Goal: Check status

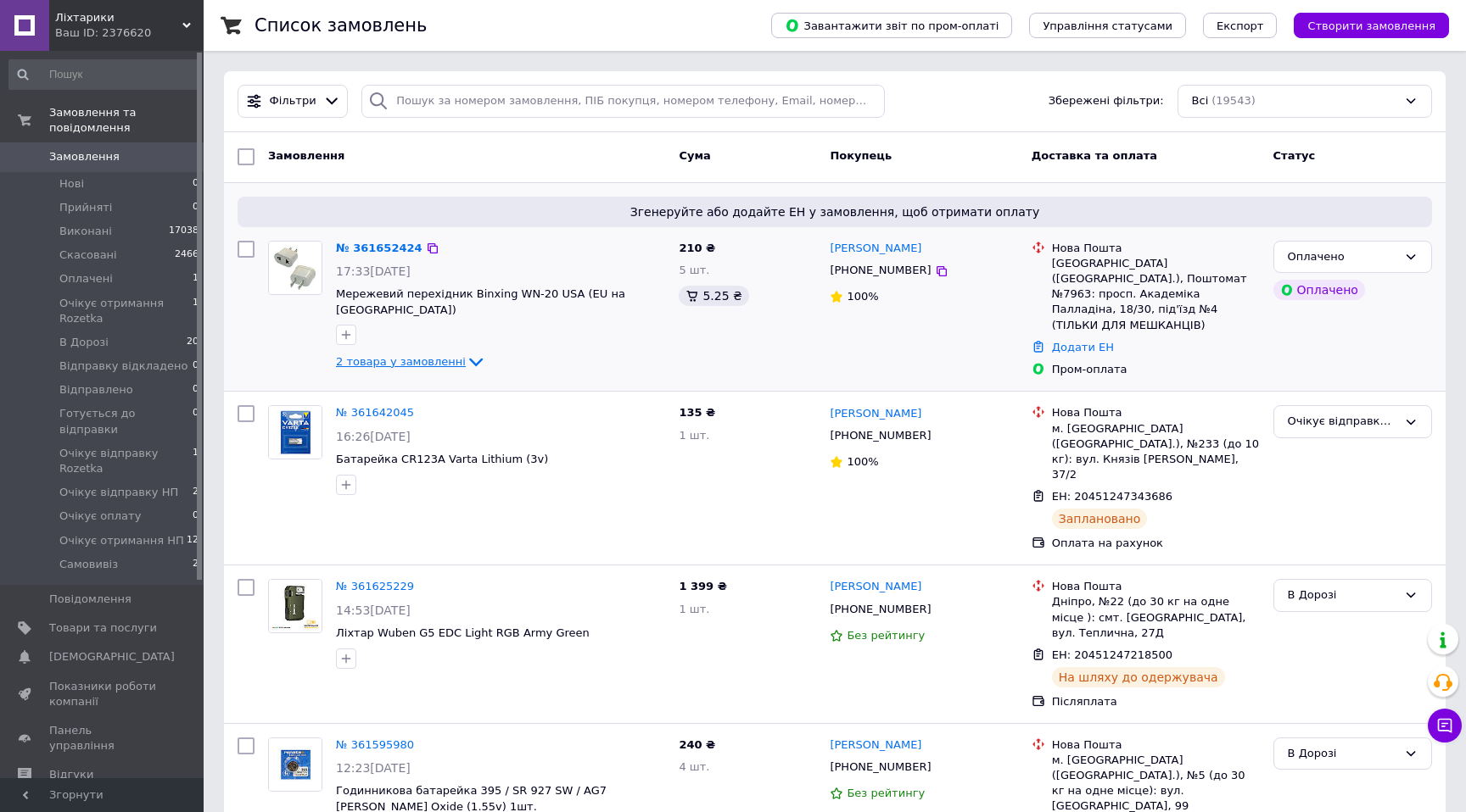
click at [440, 356] on span "2 товара у замовленні" at bounding box center [401, 362] width 130 height 13
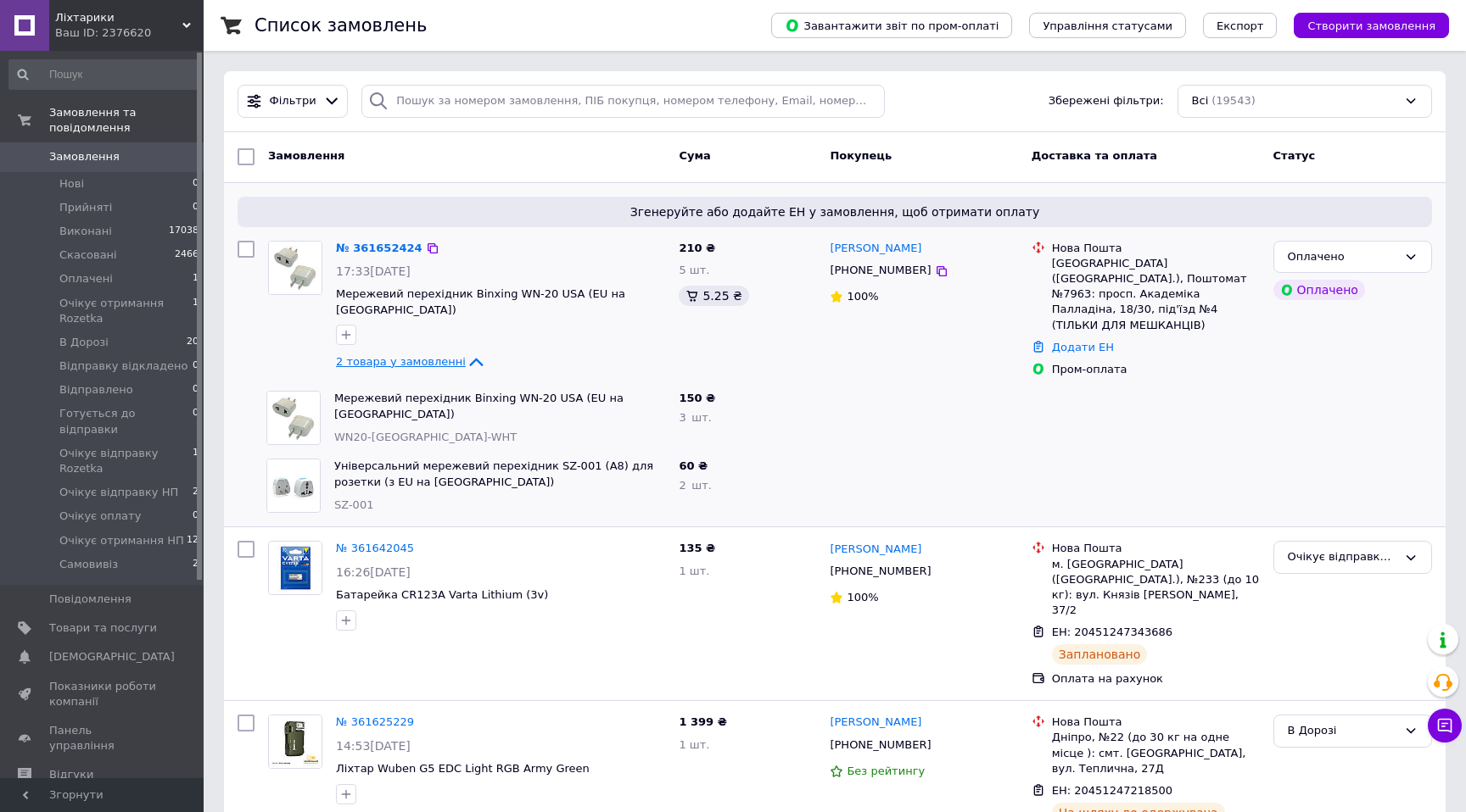
click at [440, 356] on span "2 товара у замовленні" at bounding box center [401, 362] width 130 height 13
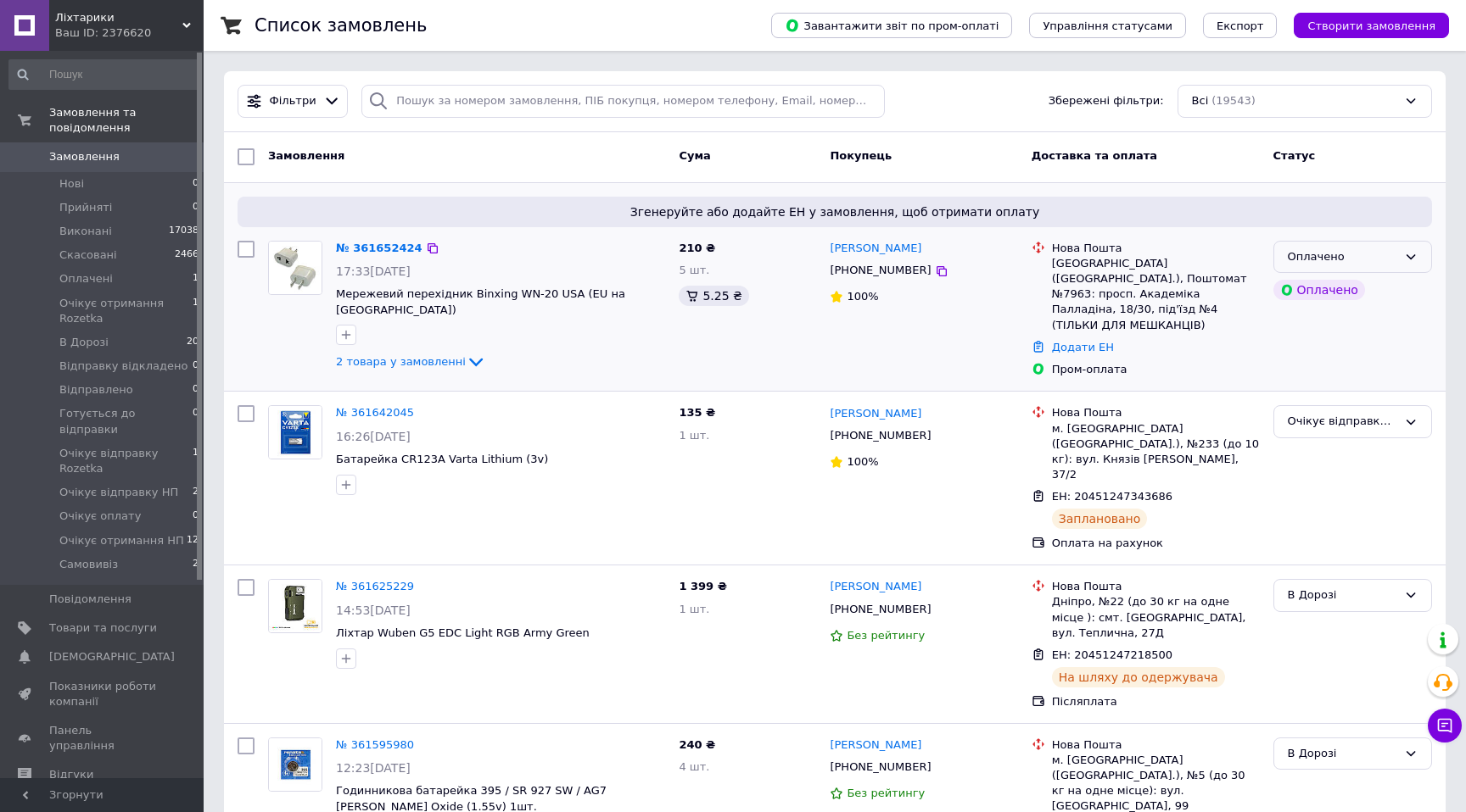
click at [1300, 253] on div "Оплачено" at bounding box center [1342, 257] width 109 height 18
click at [1304, 292] on li "Прийнято" at bounding box center [1353, 292] width 157 height 31
click at [146, 534] on span "Очікує отримання НП" at bounding box center [122, 541] width 125 height 16
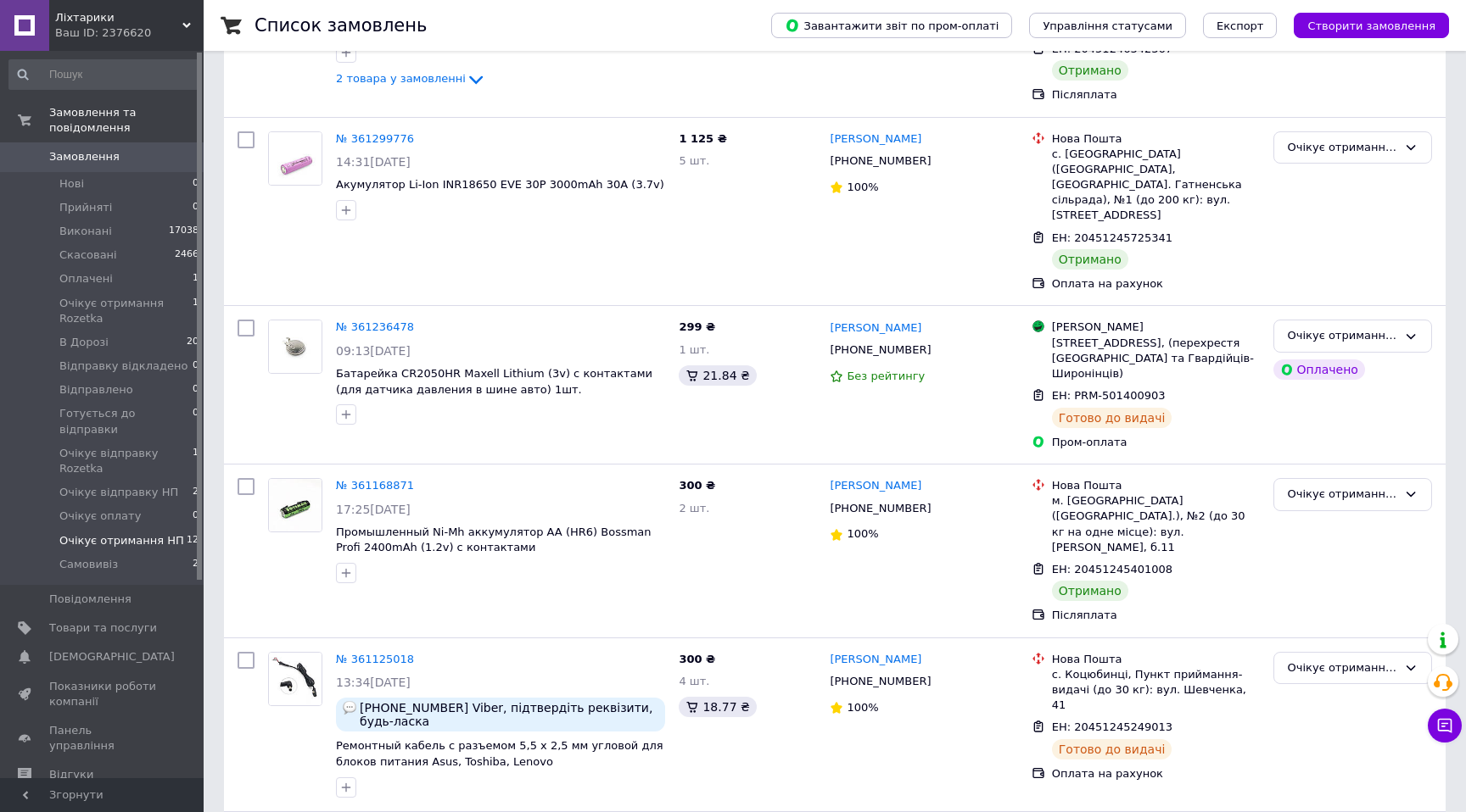
scroll to position [1322, 0]
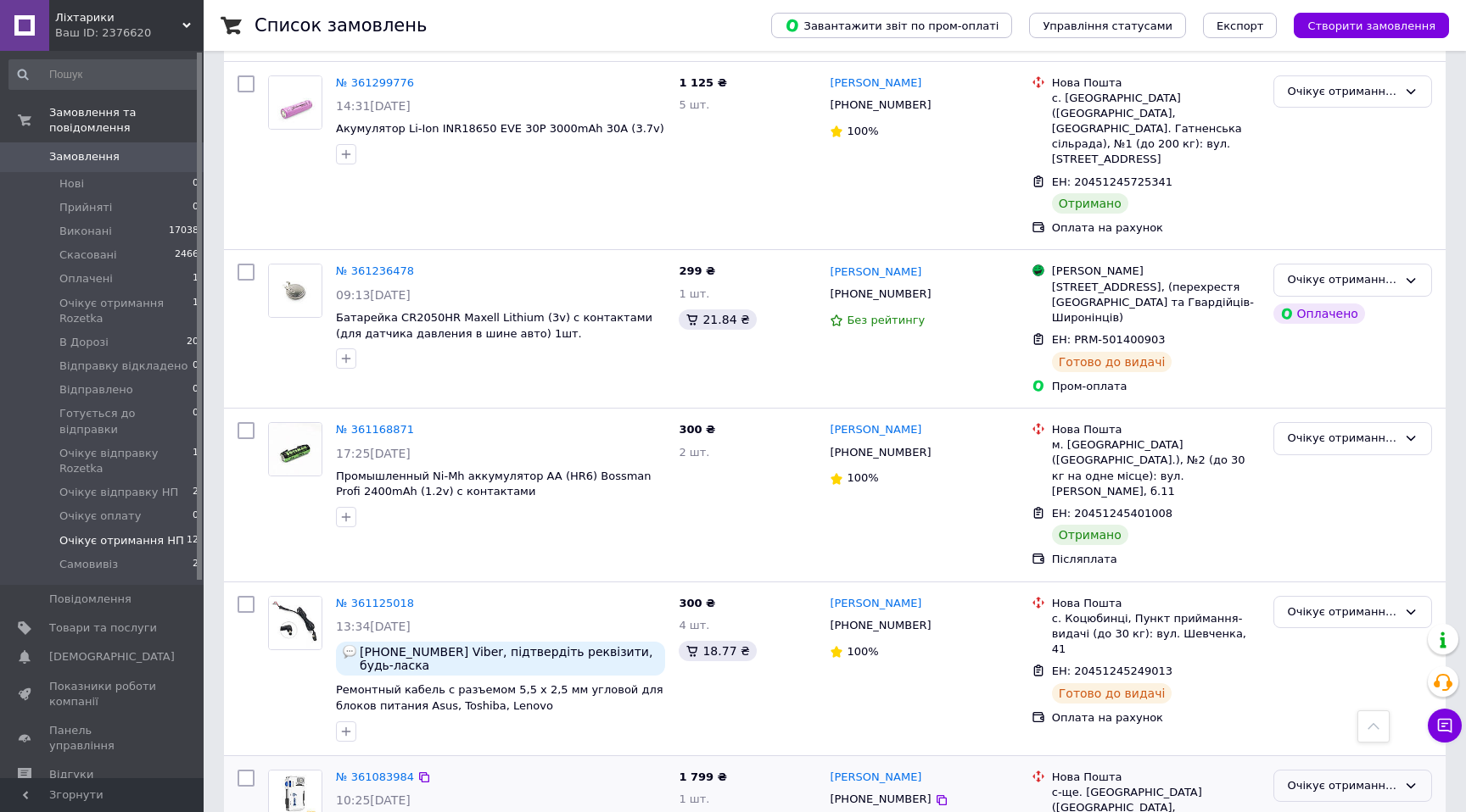
click at [1341, 778] on div "Очікує отримання НП" at bounding box center [1342, 787] width 109 height 18
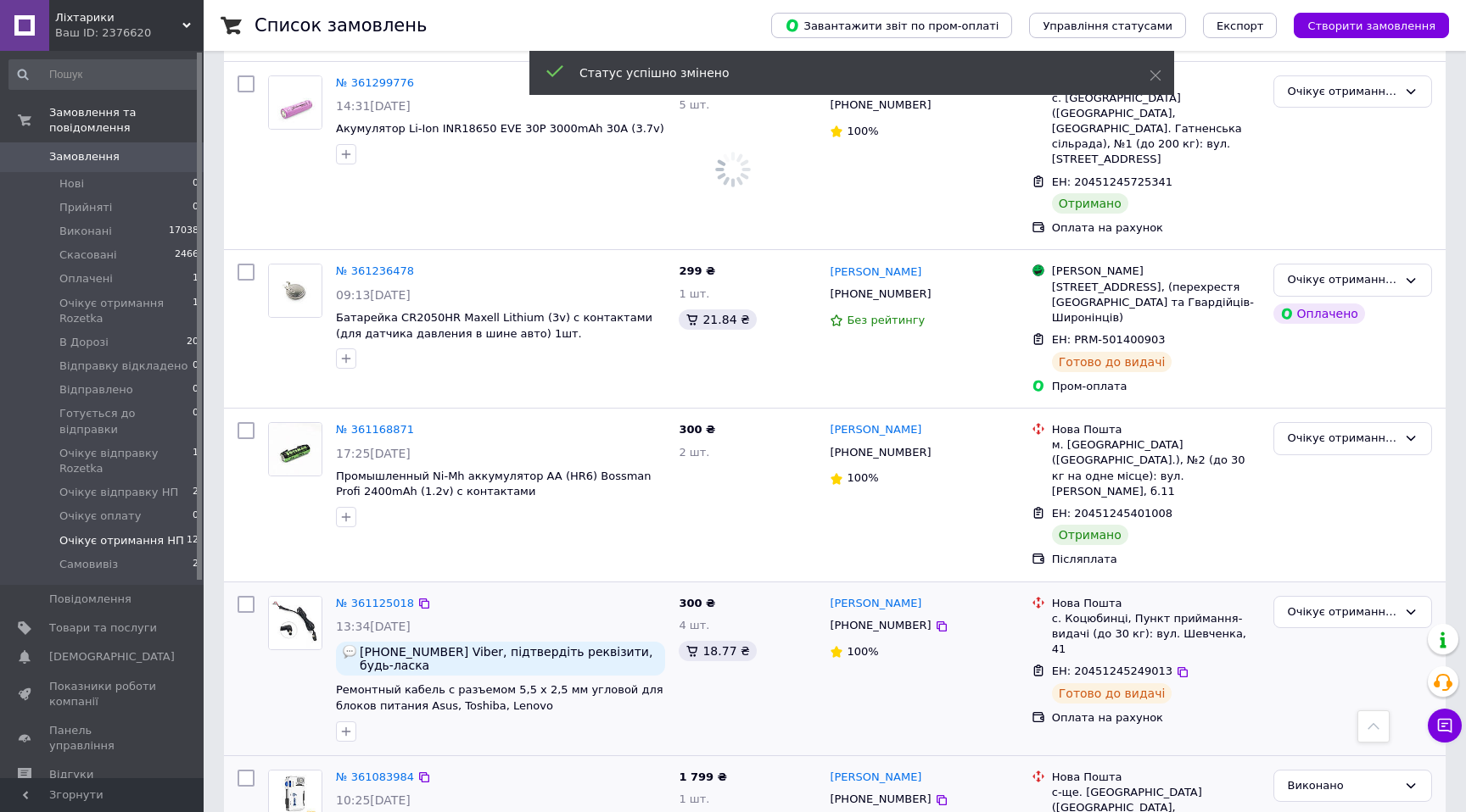
scroll to position [1253, 0]
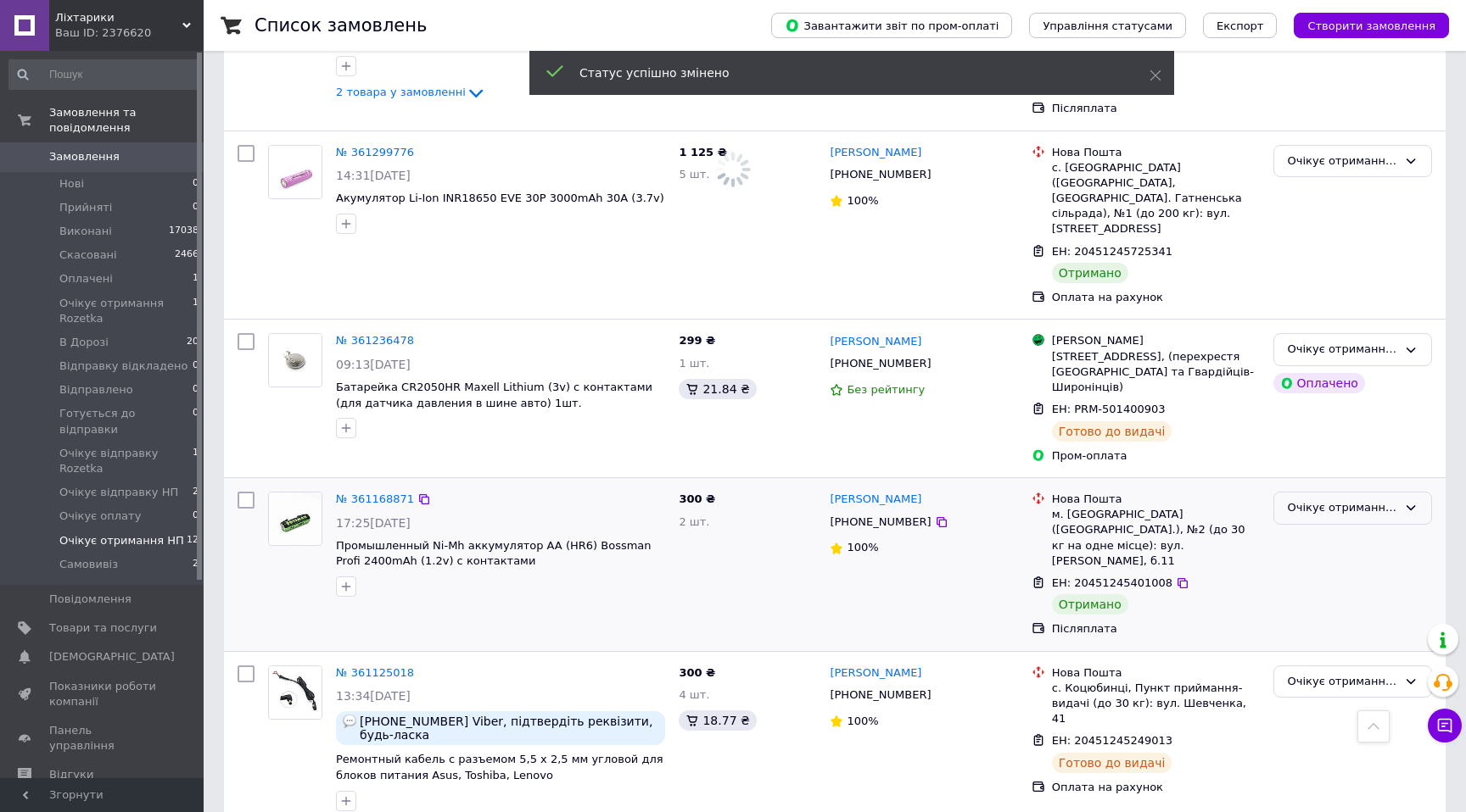
click at [1319, 499] on div "Очікує отримання НП" at bounding box center [1342, 508] width 109 height 18
click at [1307, 559] on li "Виконано" at bounding box center [1353, 575] width 157 height 31
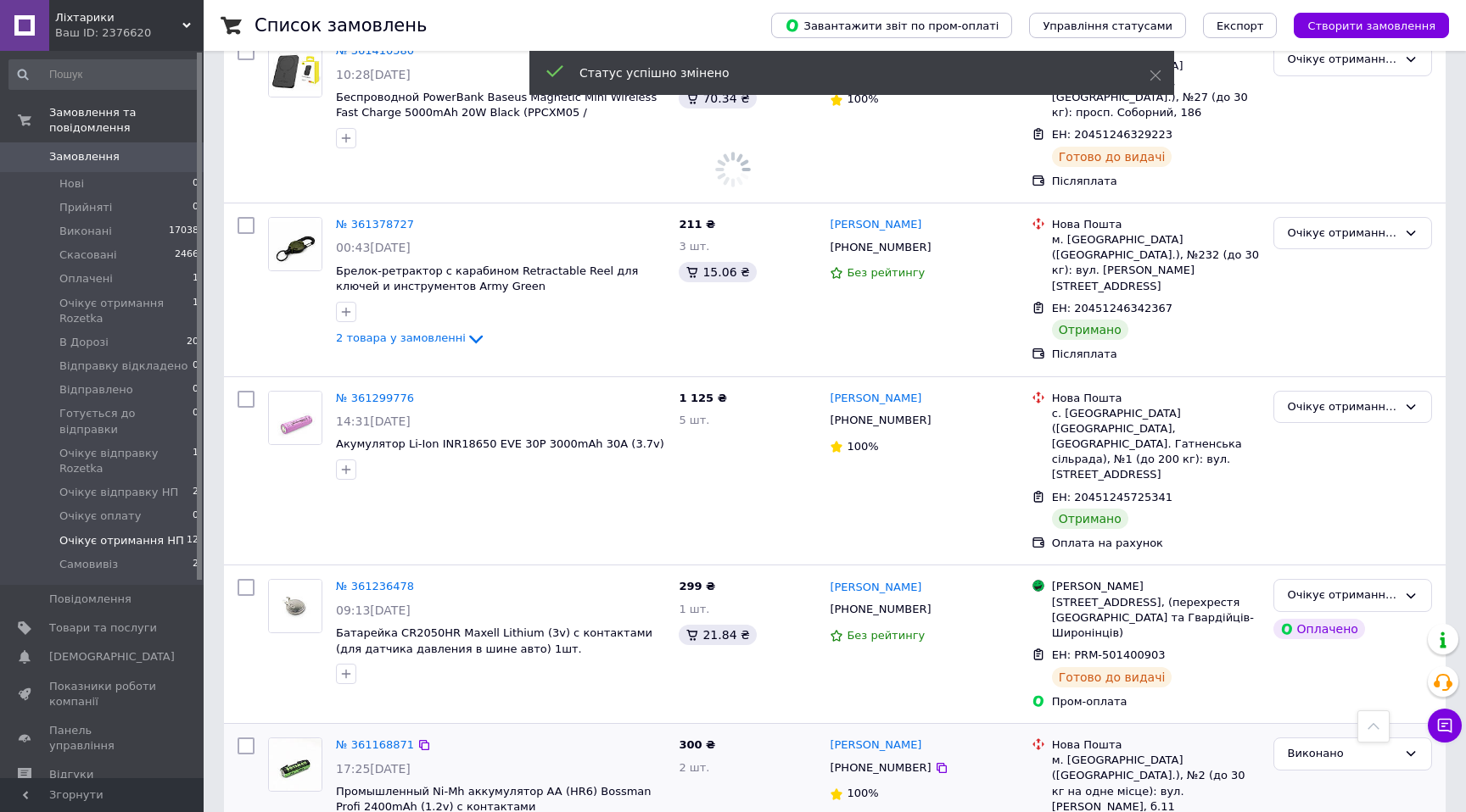
scroll to position [985, 0]
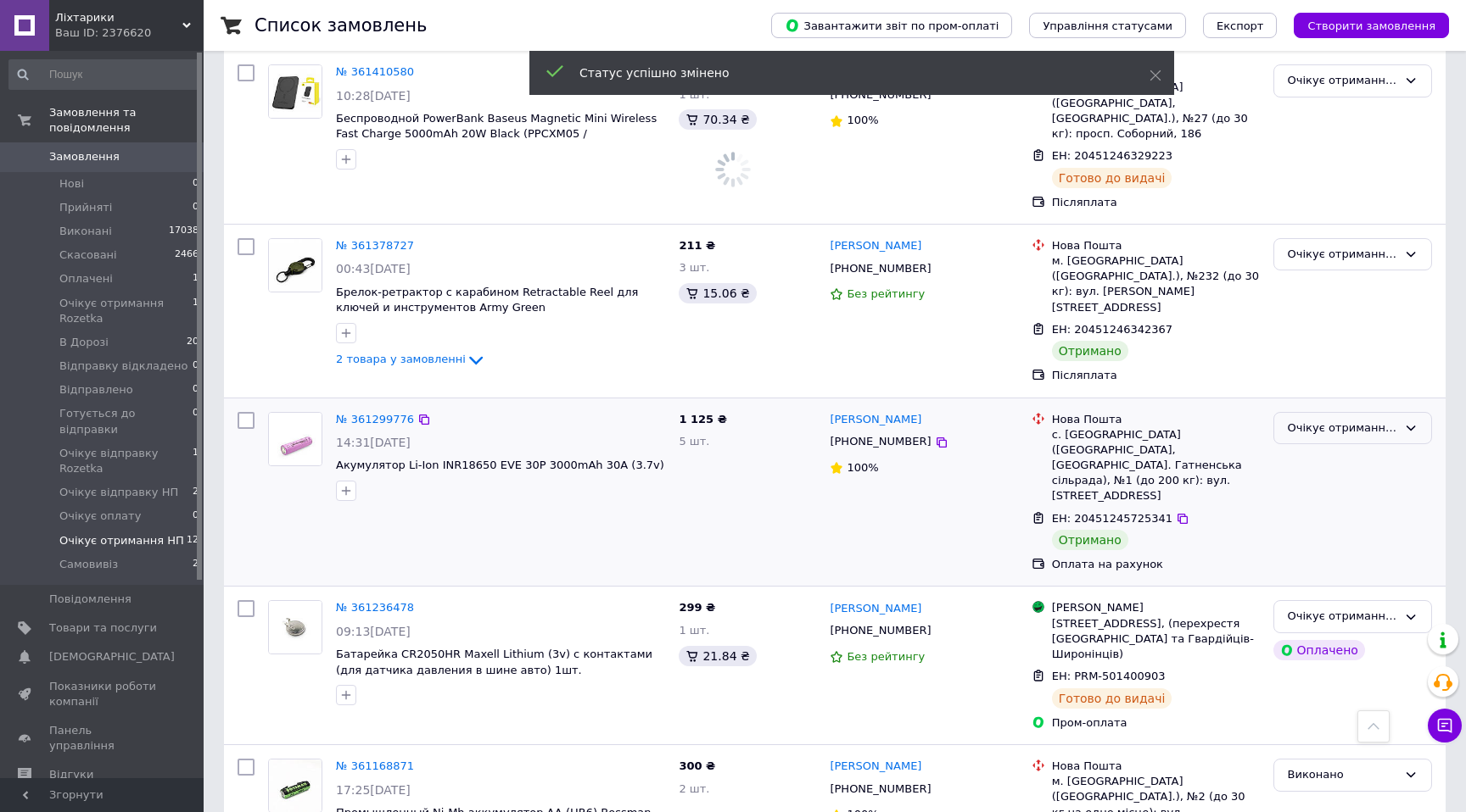
click at [1313, 420] on div "Очікує отримання НП" at bounding box center [1342, 429] width 109 height 18
click at [1305, 479] on li "Виконано" at bounding box center [1353, 494] width 157 height 31
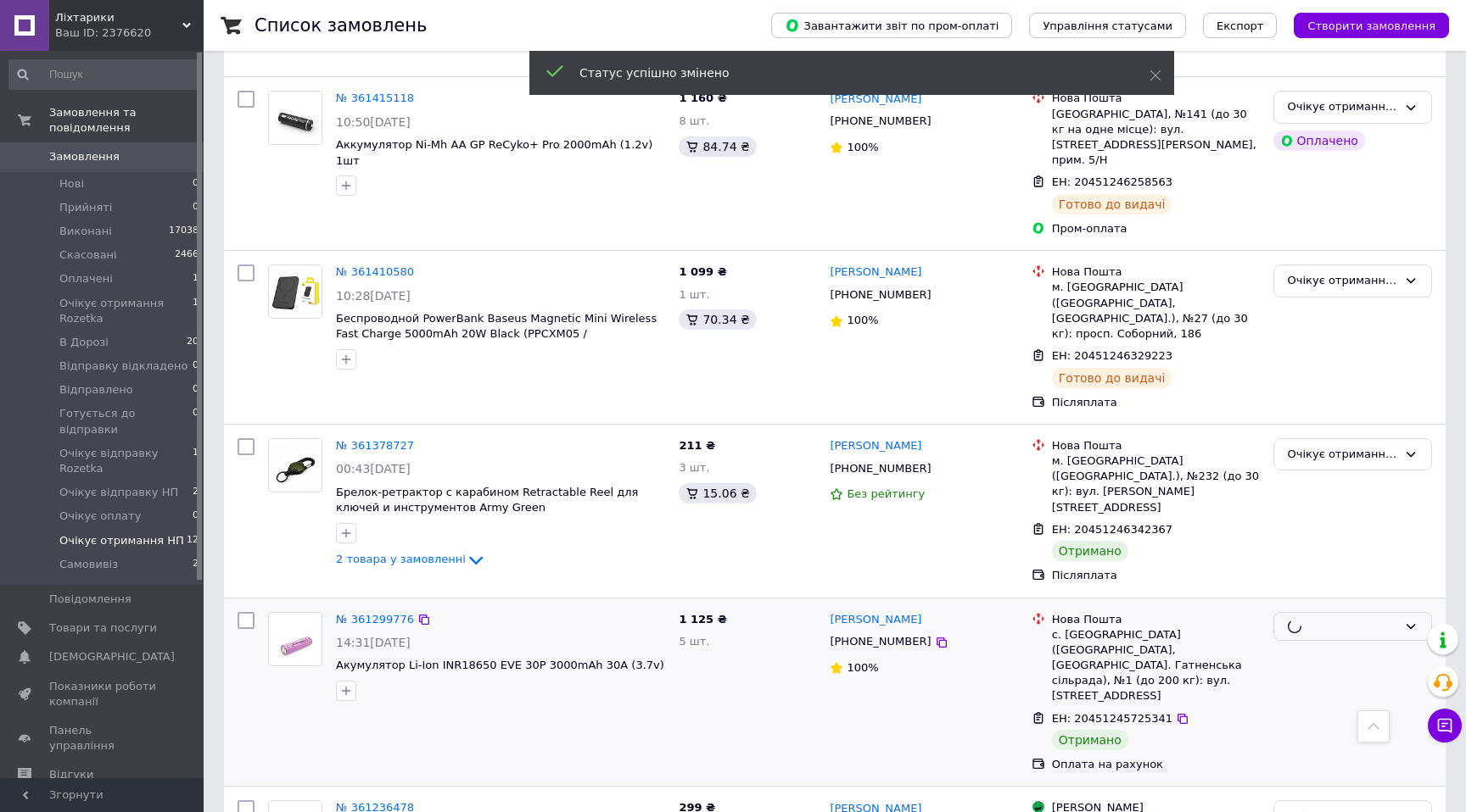
scroll to position [748, 0]
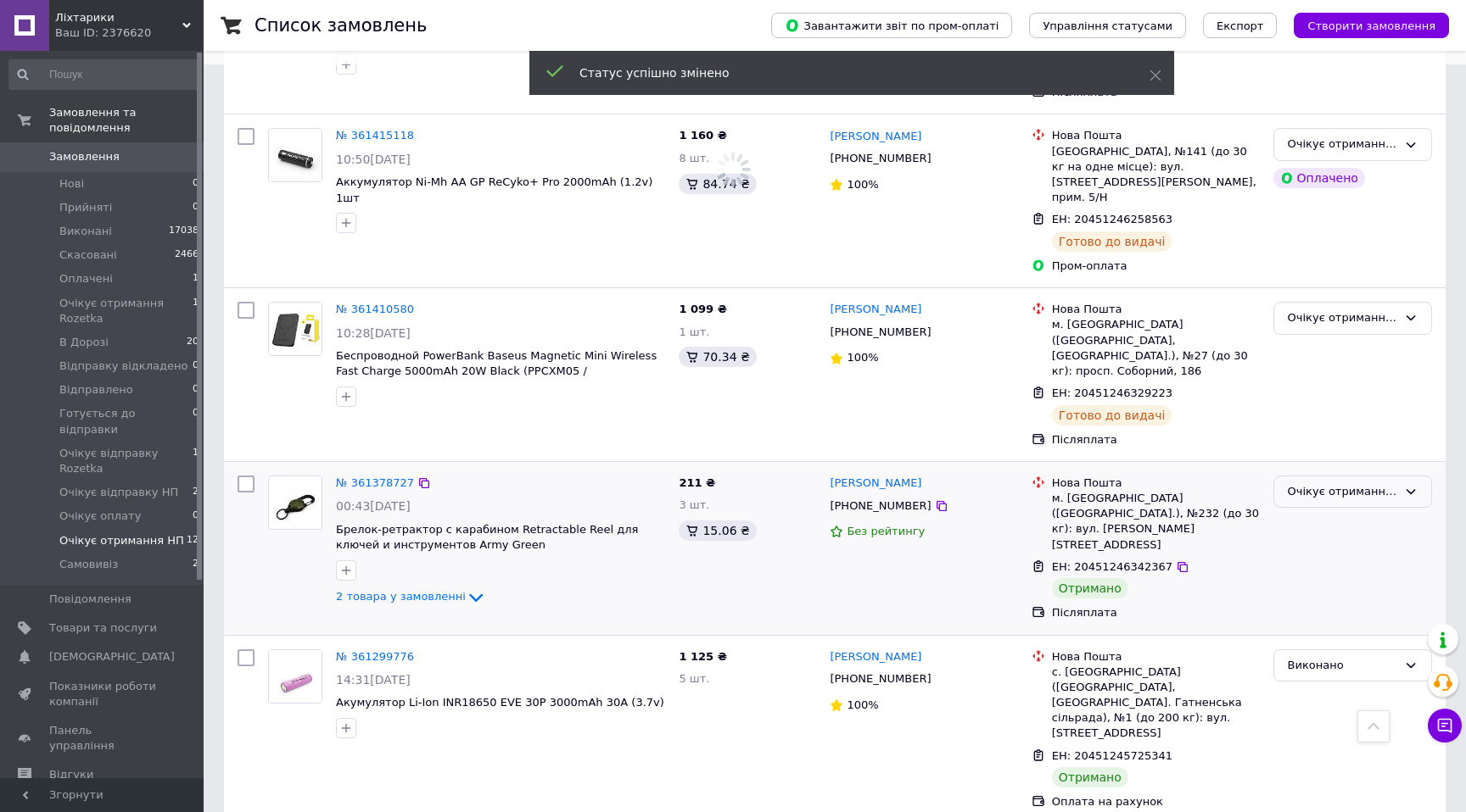
click at [1319, 476] on div "Очікує отримання НП" at bounding box center [1353, 492] width 158 height 33
click at [1315, 542] on li "Виконано" at bounding box center [1353, 558] width 157 height 31
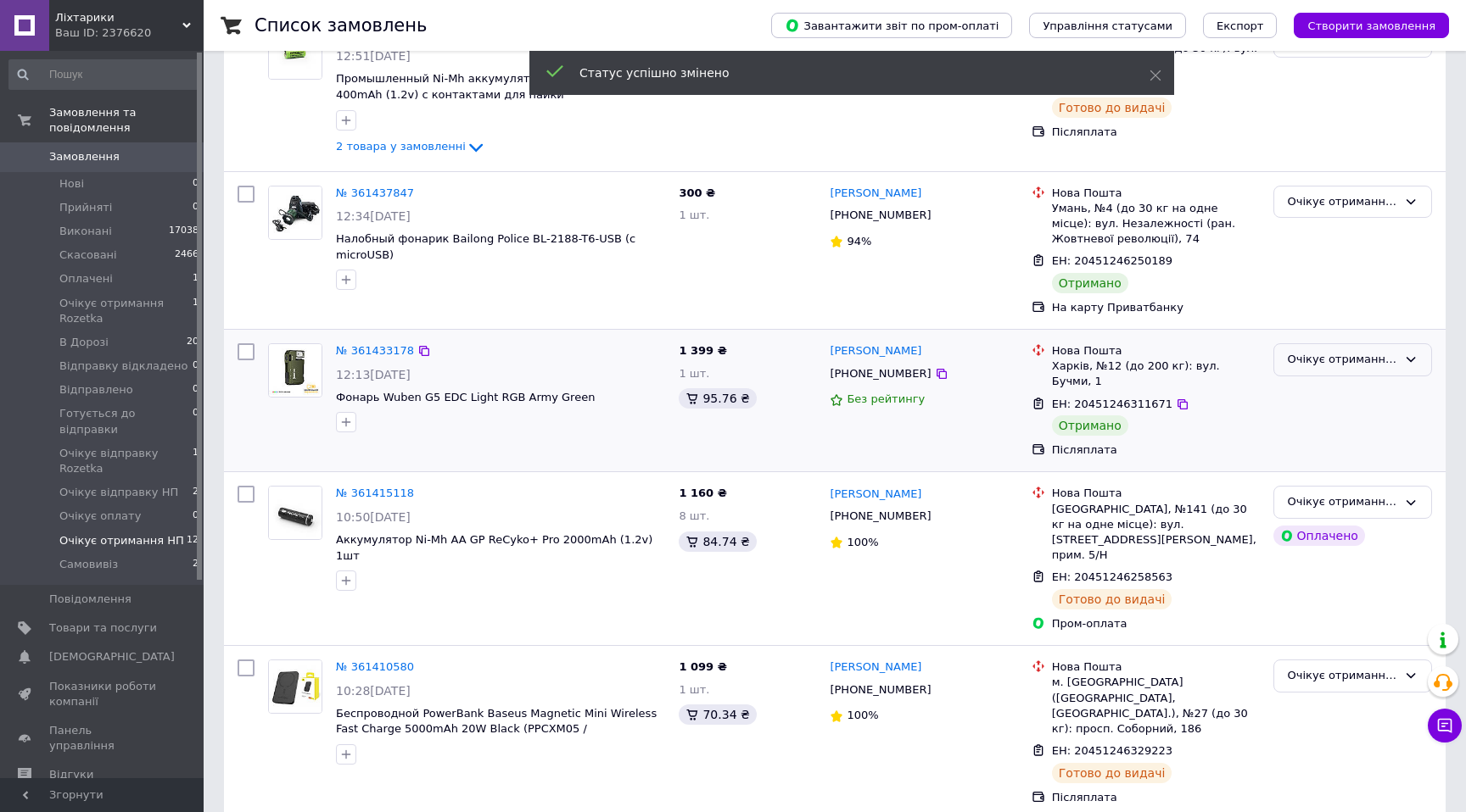
scroll to position [393, 0]
click at [1345, 349] on div "Очікує отримання НП" at bounding box center [1342, 358] width 109 height 18
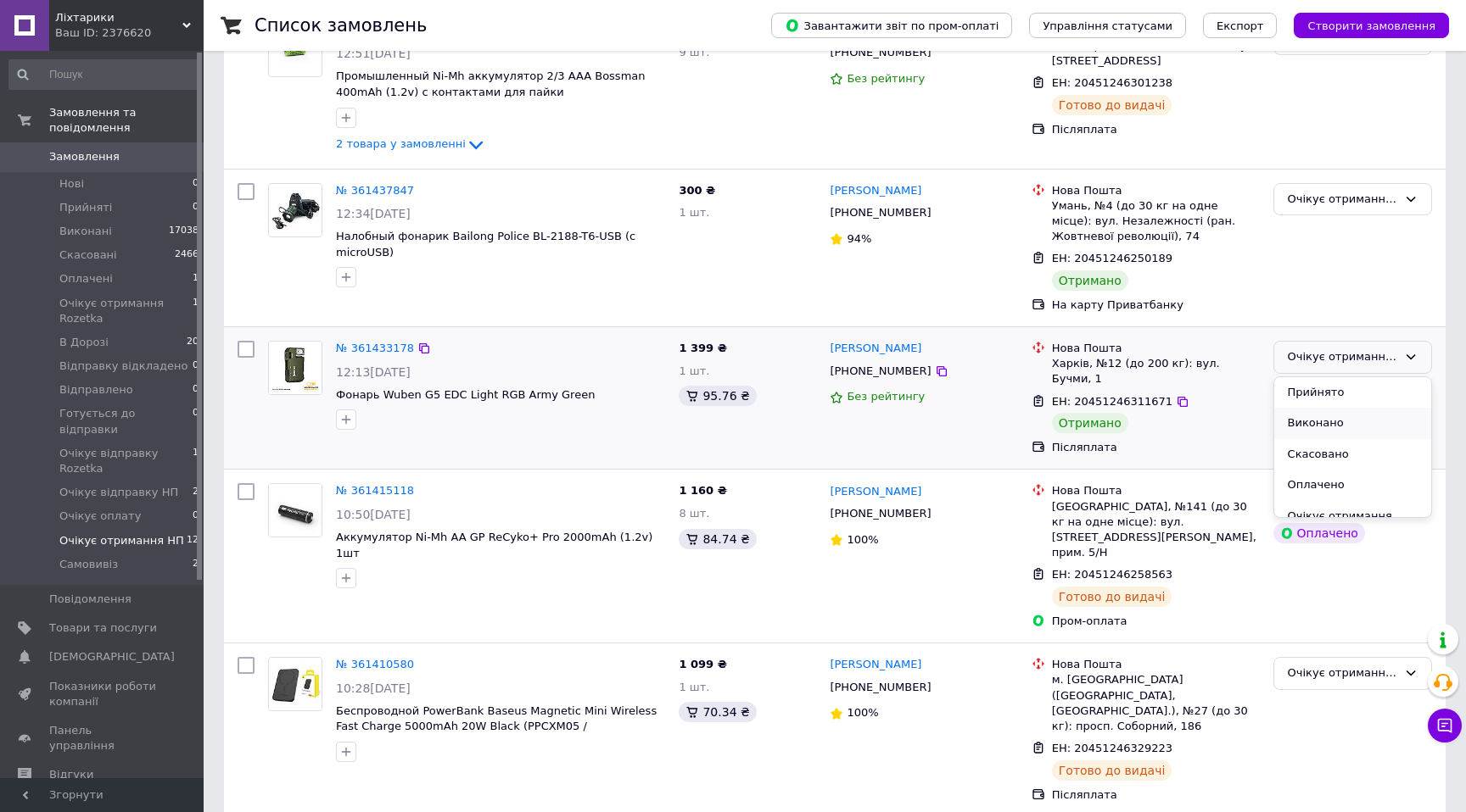
click at [1325, 407] on li "Виконано" at bounding box center [1353, 423] width 157 height 31
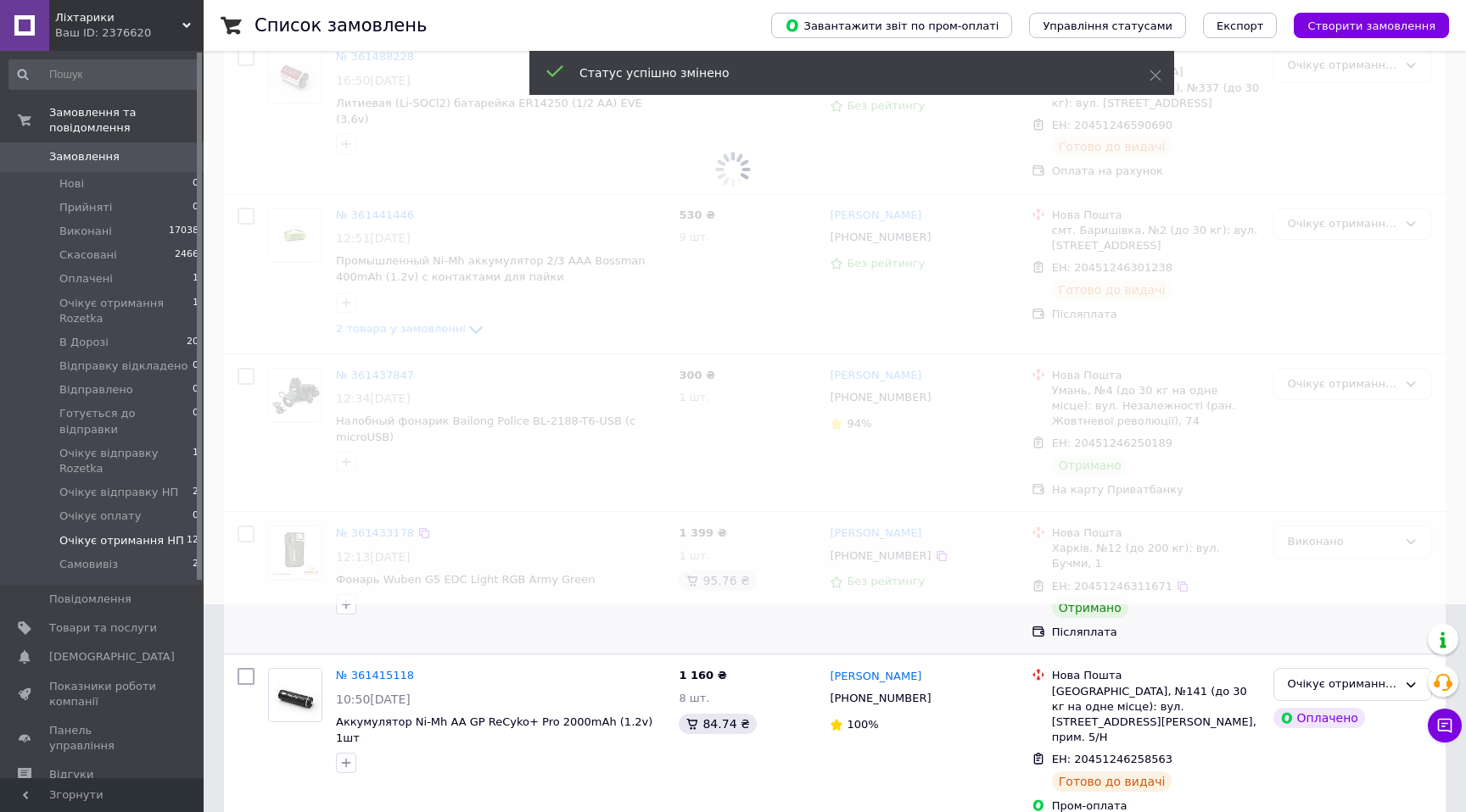
scroll to position [198, 0]
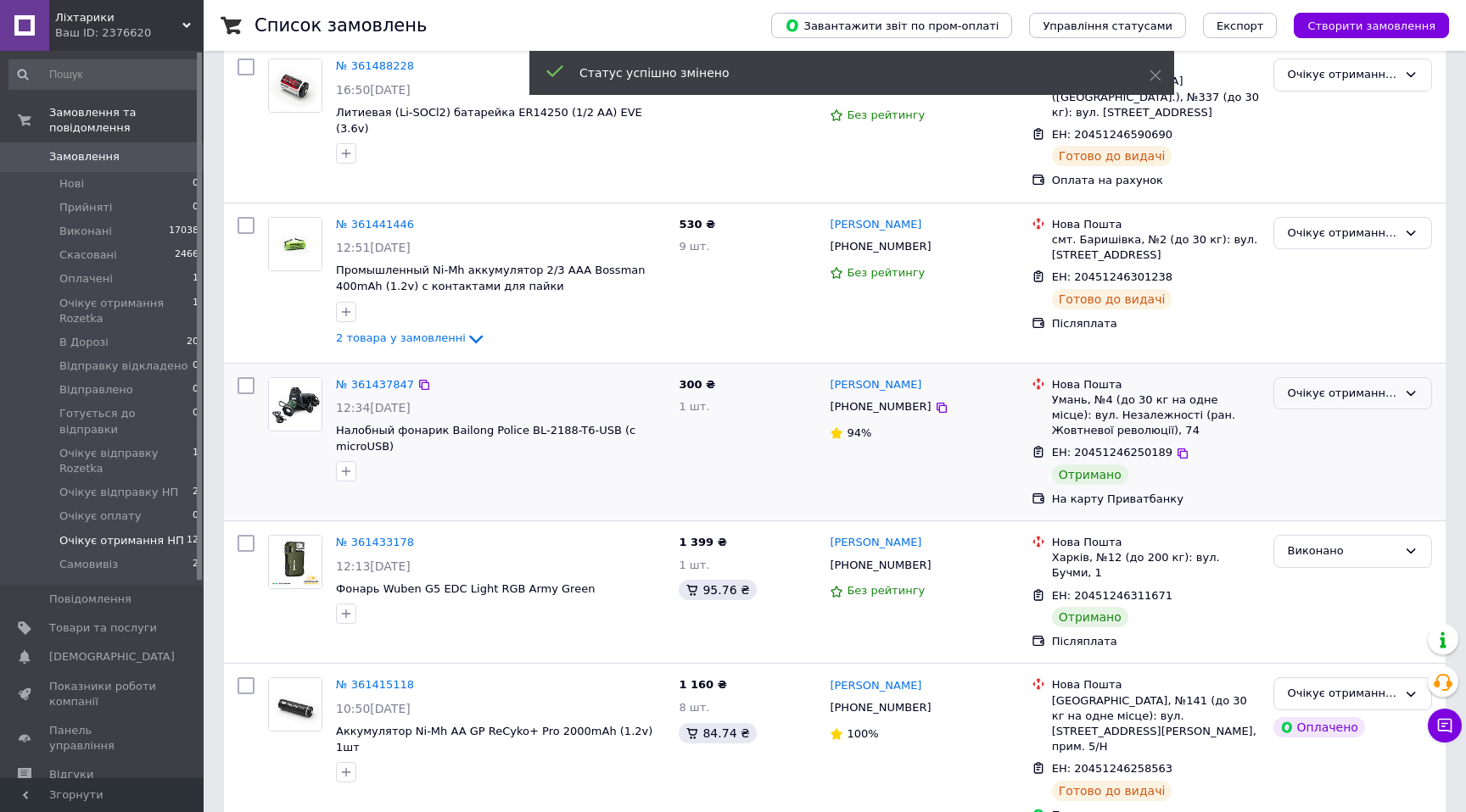
click at [1346, 385] on div "Очікує отримання НП" at bounding box center [1342, 394] width 109 height 18
click at [1318, 445] on li "Виконано" at bounding box center [1353, 460] width 157 height 31
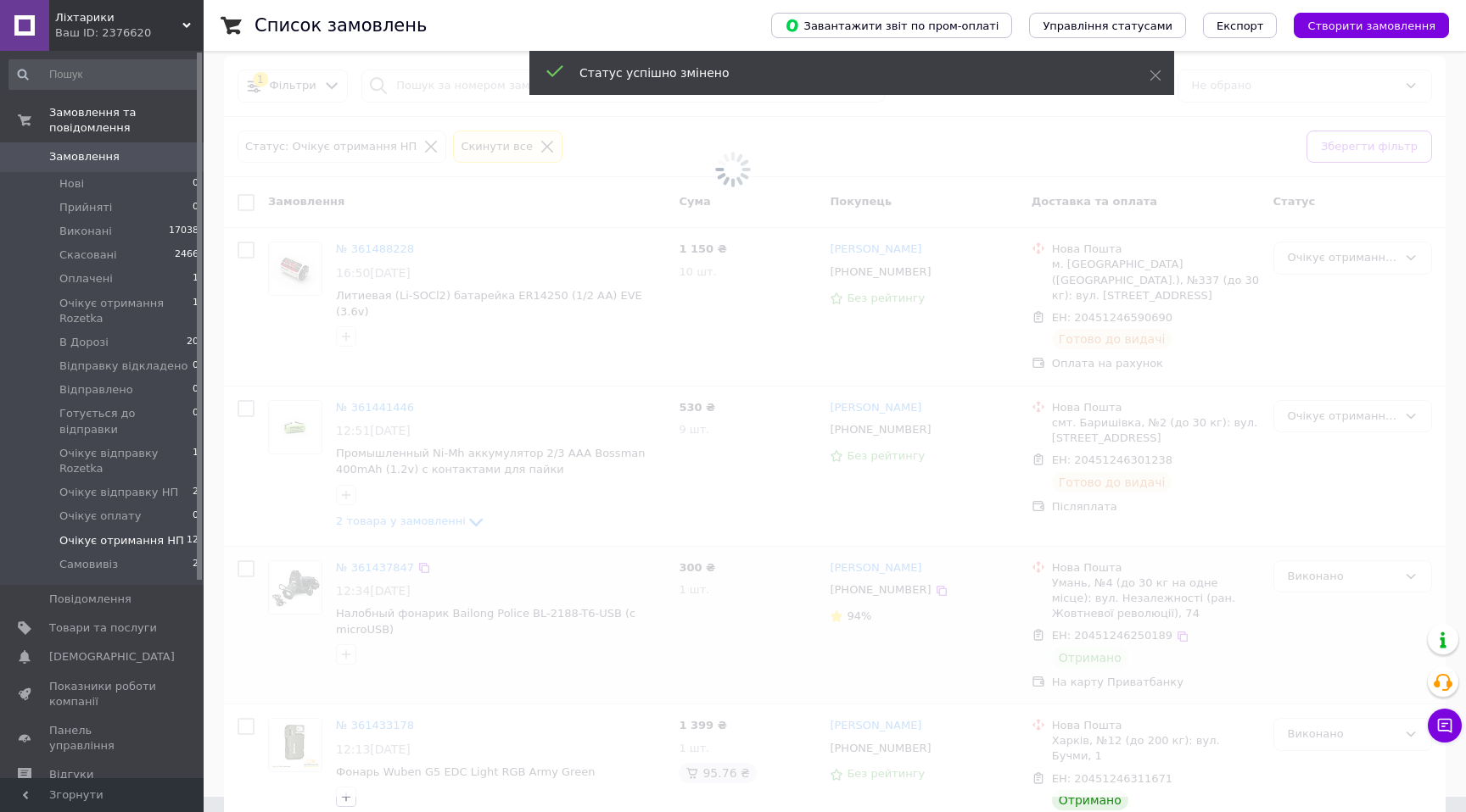
scroll to position [0, 0]
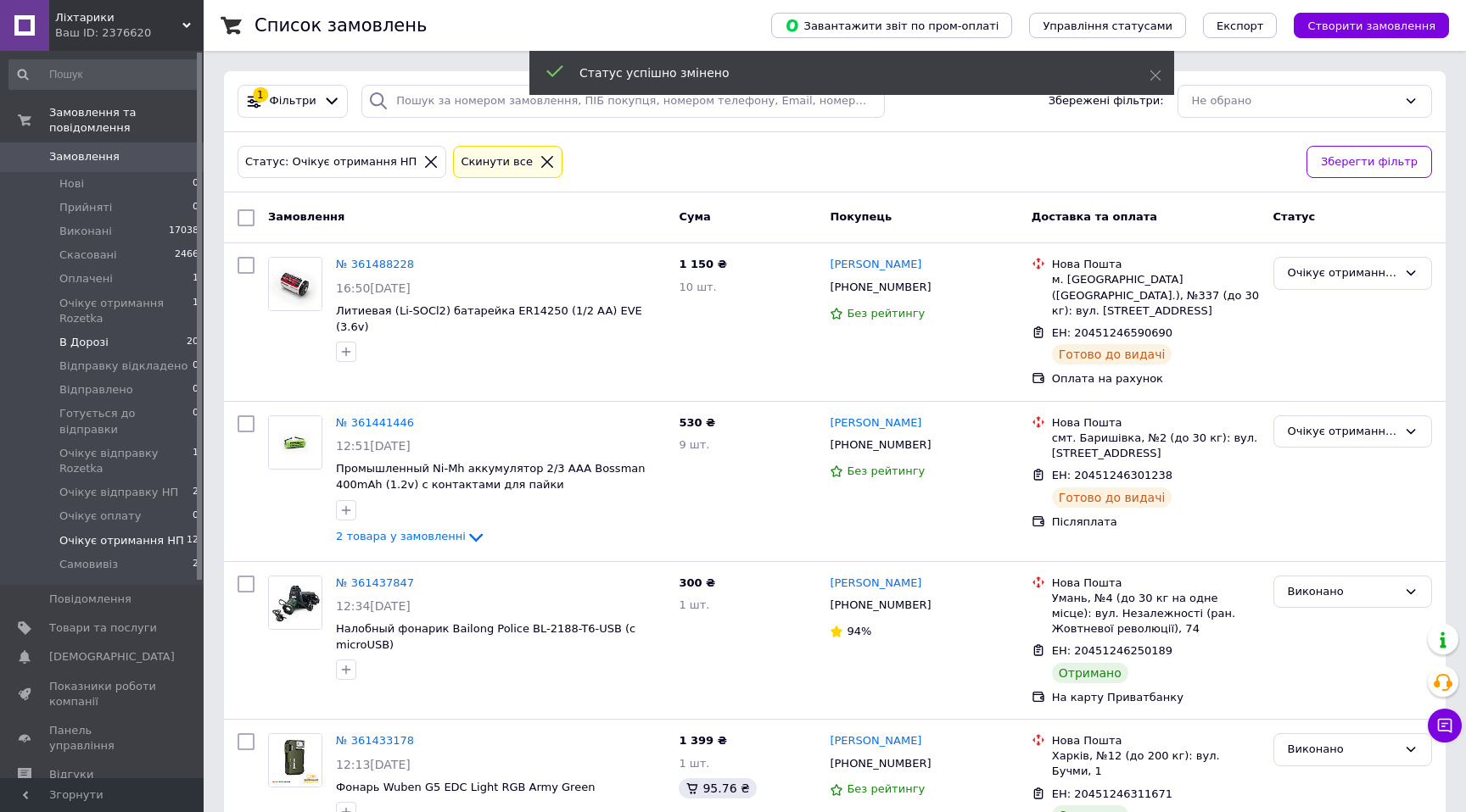
click at [112, 344] on li "В Дорозі 20" at bounding box center [104, 342] width 208 height 23
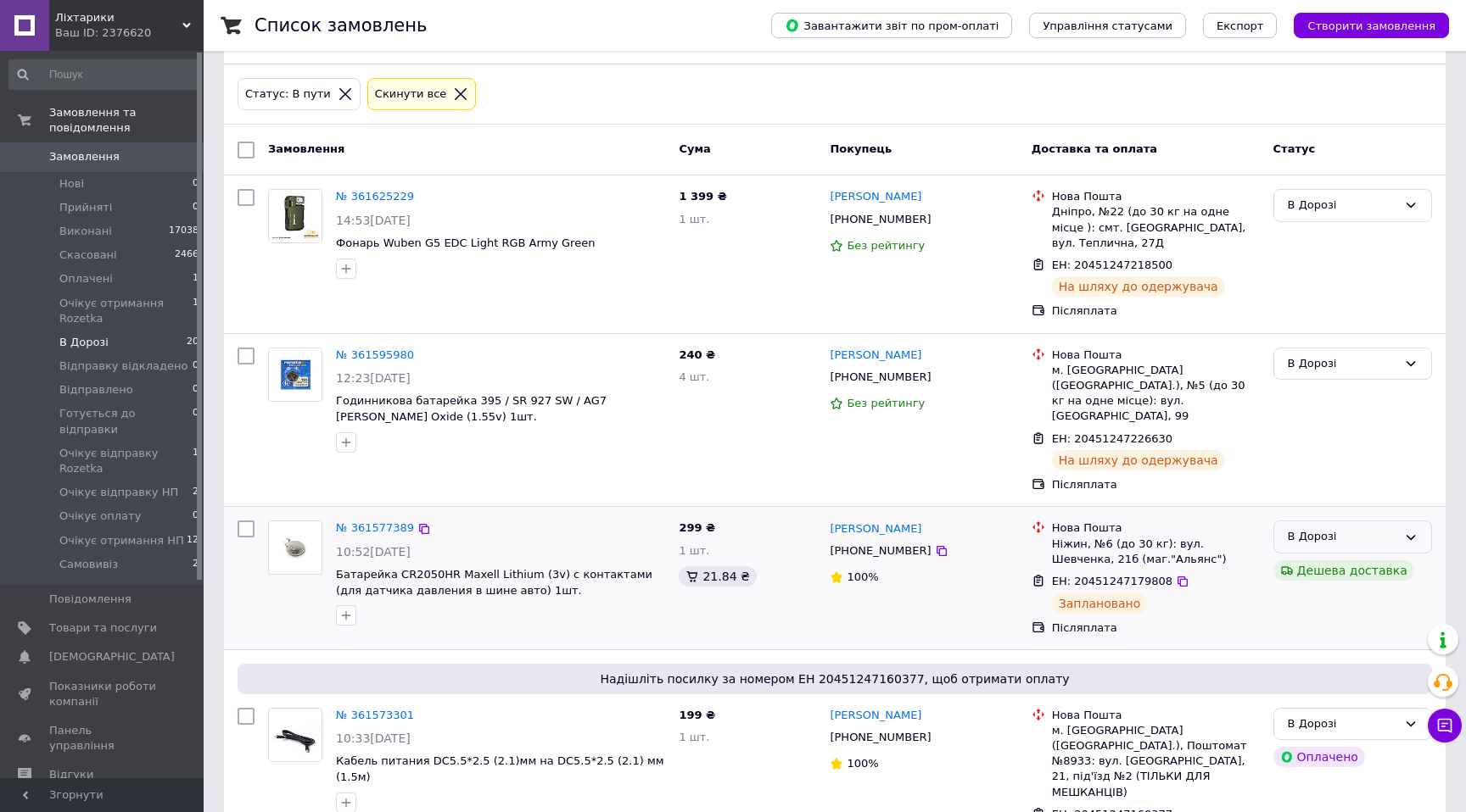
scroll to position [80, 0]
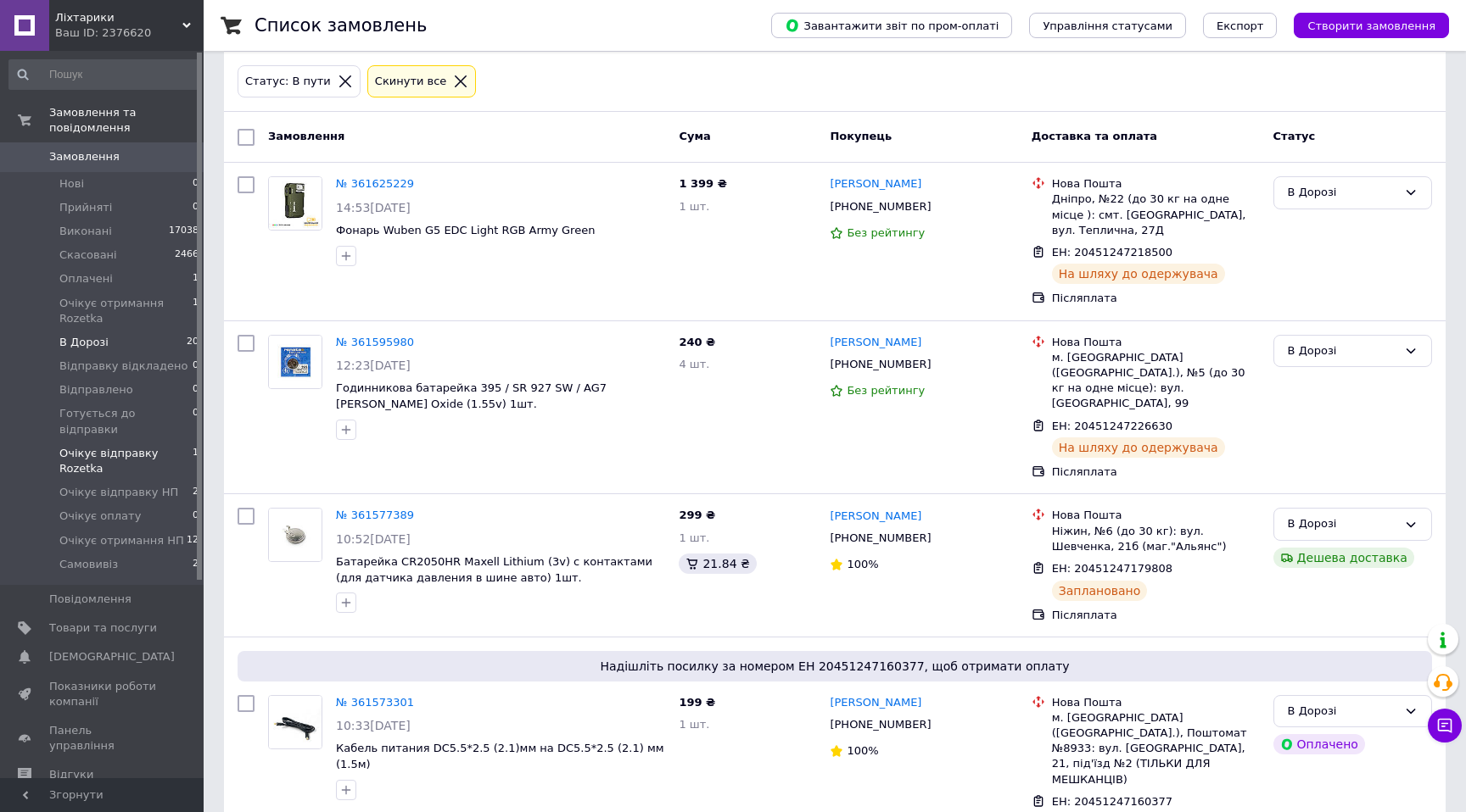
click at [106, 454] on span "Очікує відправку Rozetka" at bounding box center [126, 461] width 133 height 30
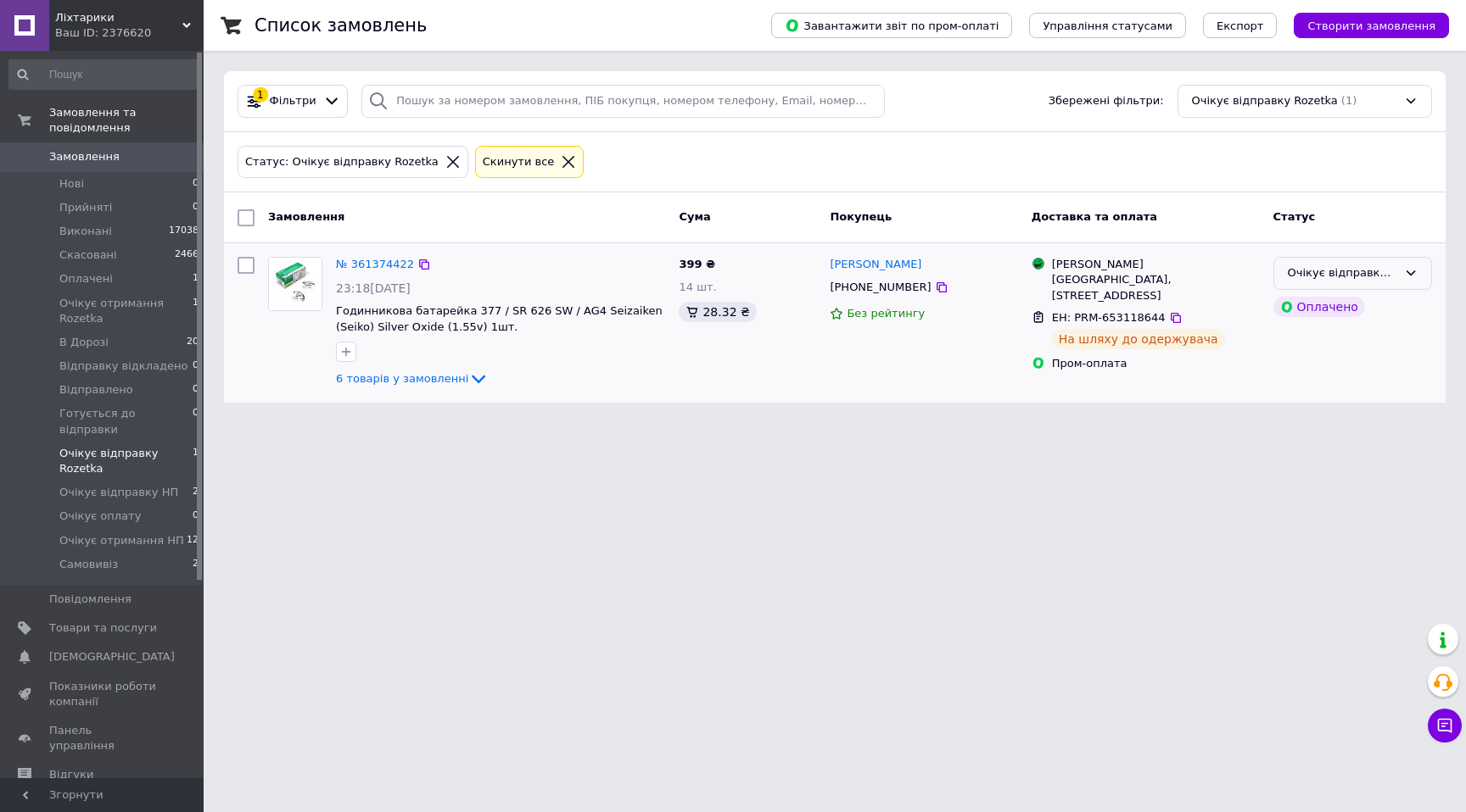
click at [1378, 273] on div "Очікує відправку Rozetka" at bounding box center [1342, 274] width 109 height 18
click at [1310, 340] on li "В Дорозі" at bounding box center [1353, 336] width 157 height 31
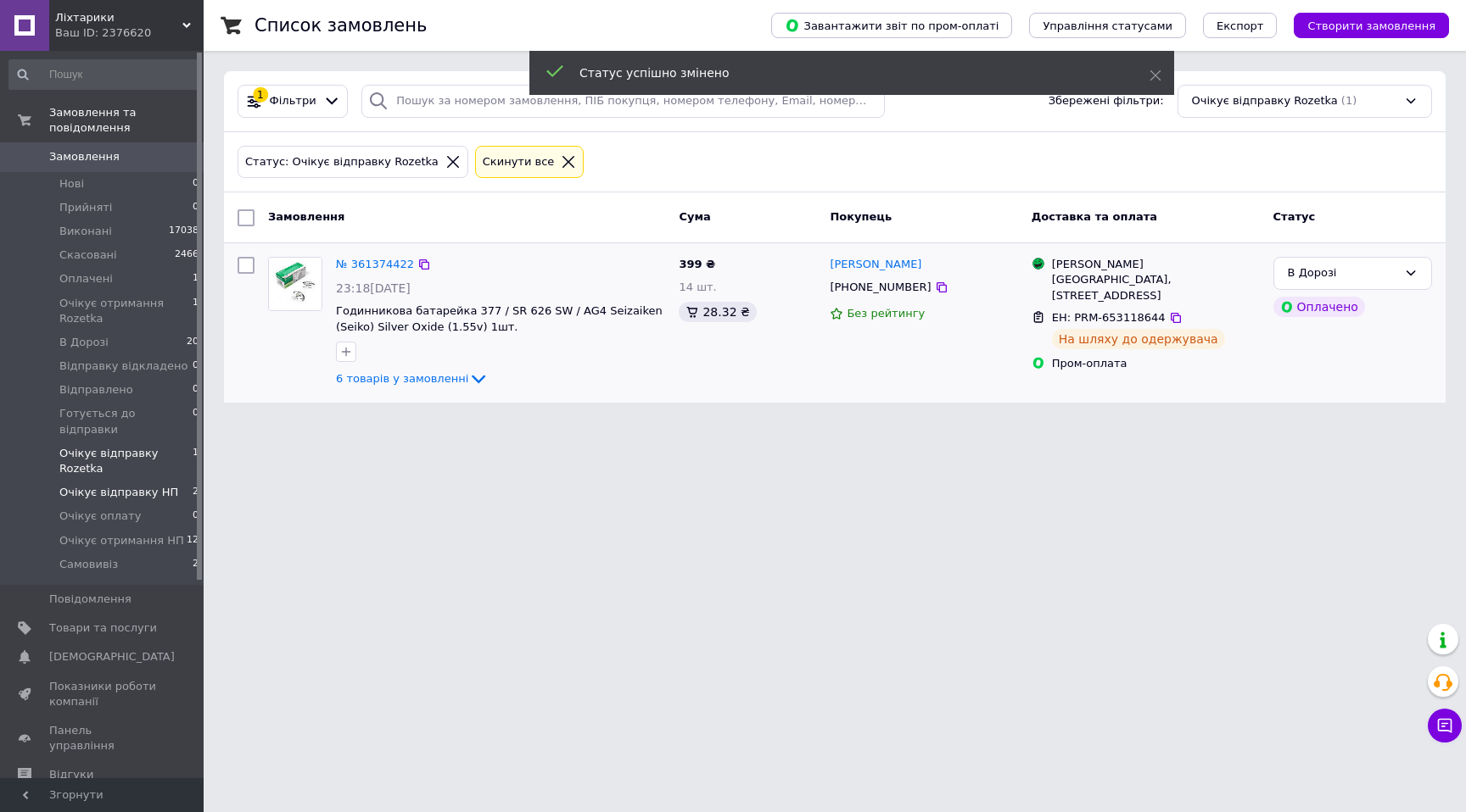
click at [145, 485] on span "Очікує відправку НП" at bounding box center [119, 492] width 119 height 16
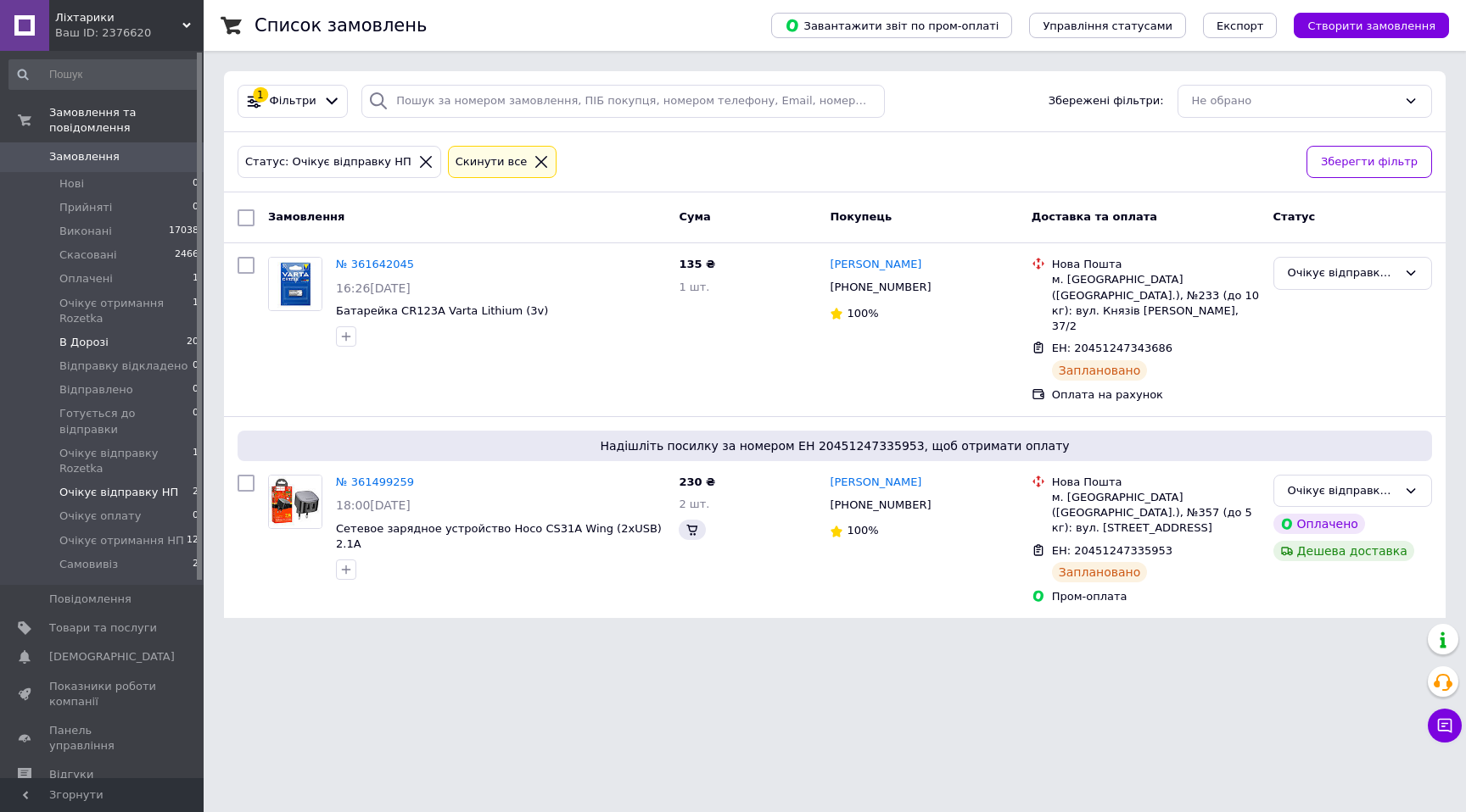
click at [108, 344] on li "В Дорозі 20" at bounding box center [104, 342] width 208 height 23
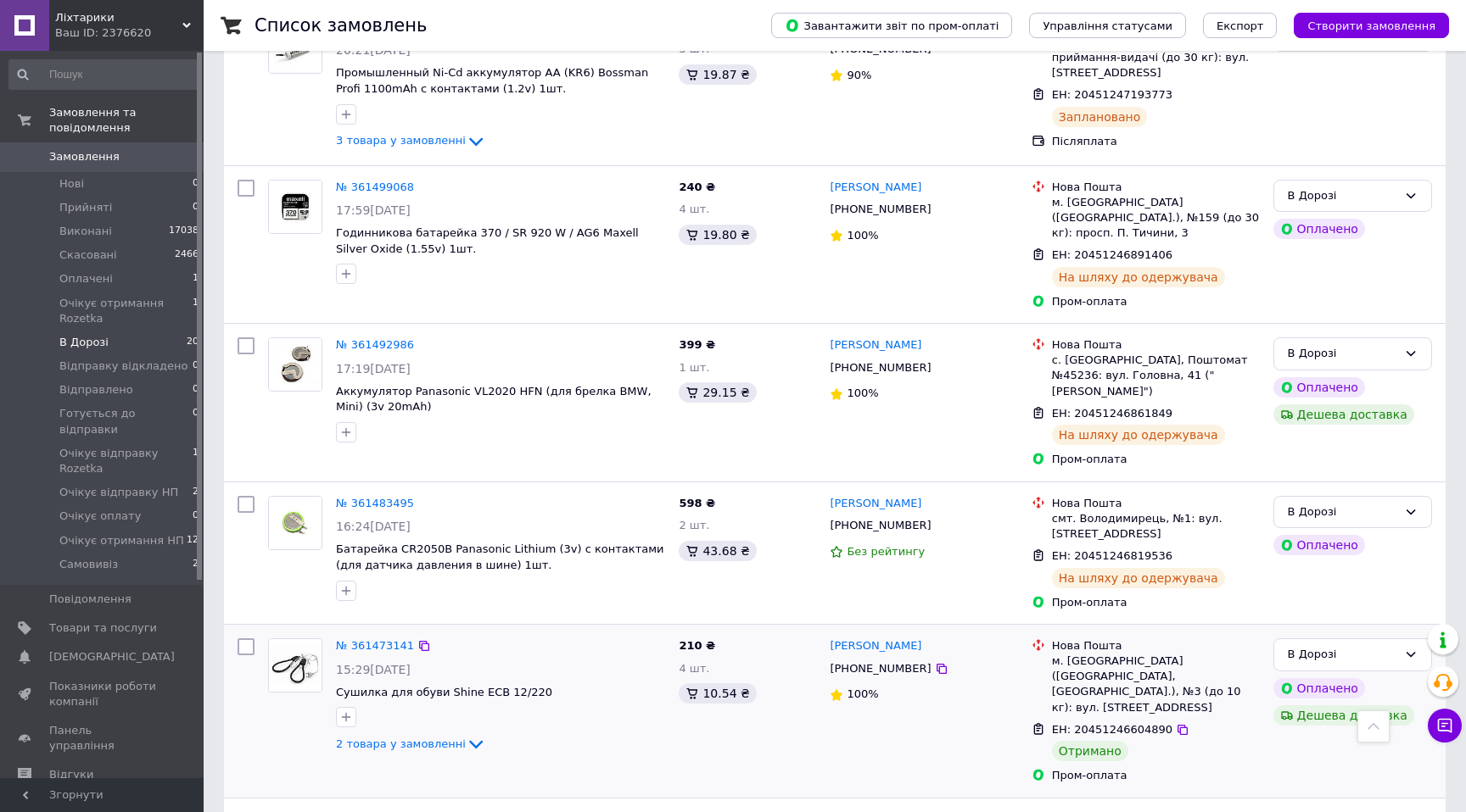
scroll to position [1580, 0]
click at [1397, 645] on div "В Дорозі" at bounding box center [1342, 654] width 109 height 18
click at [1329, 704] on li "Виконано" at bounding box center [1353, 719] width 157 height 31
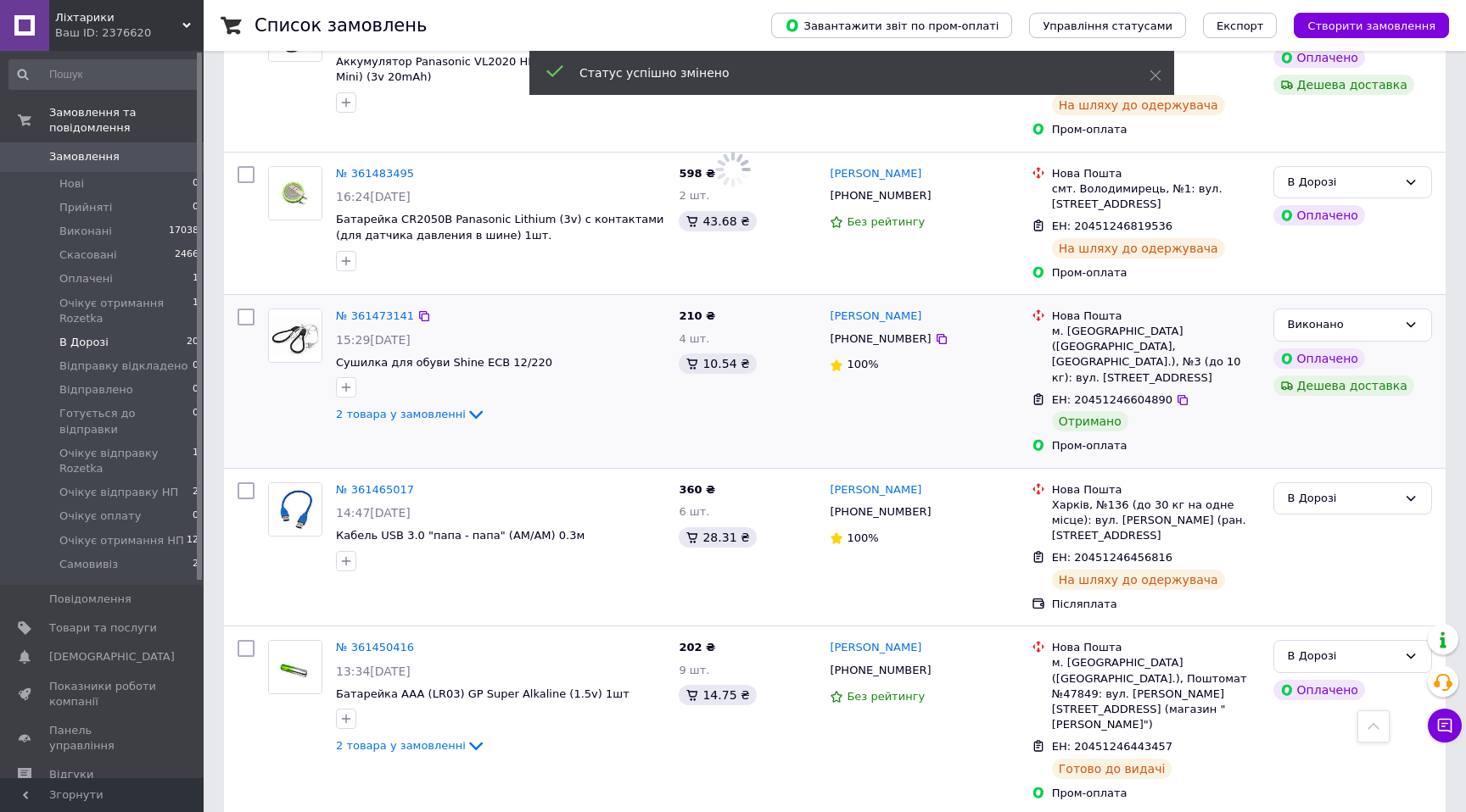
scroll to position [1922, 0]
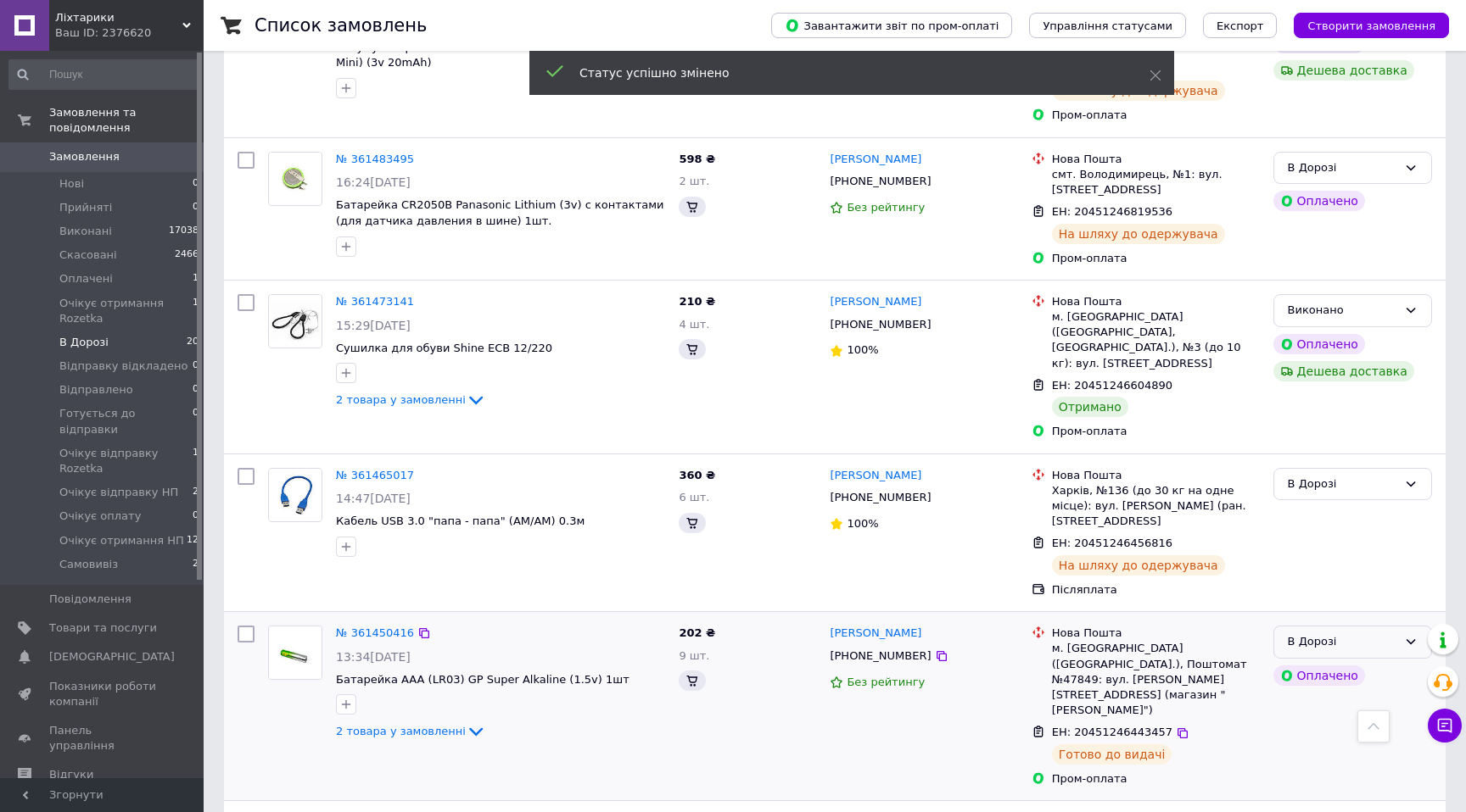
click at [1398, 625] on div "В Дорозі" at bounding box center [1353, 642] width 158 height 33
click at [1350, 758] on li "Очікує отримання НП" at bounding box center [1353, 774] width 157 height 31
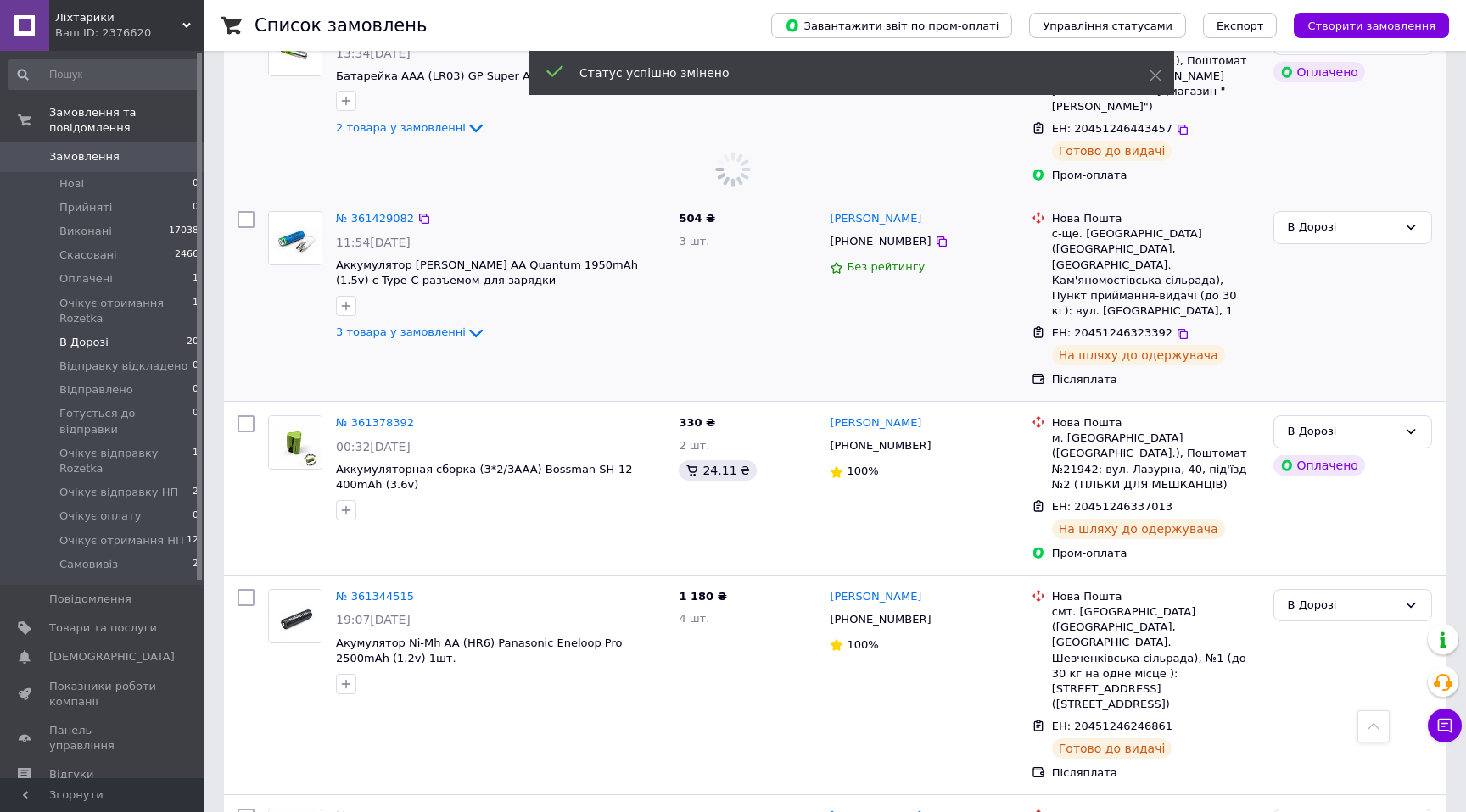
scroll to position [2540, 0]
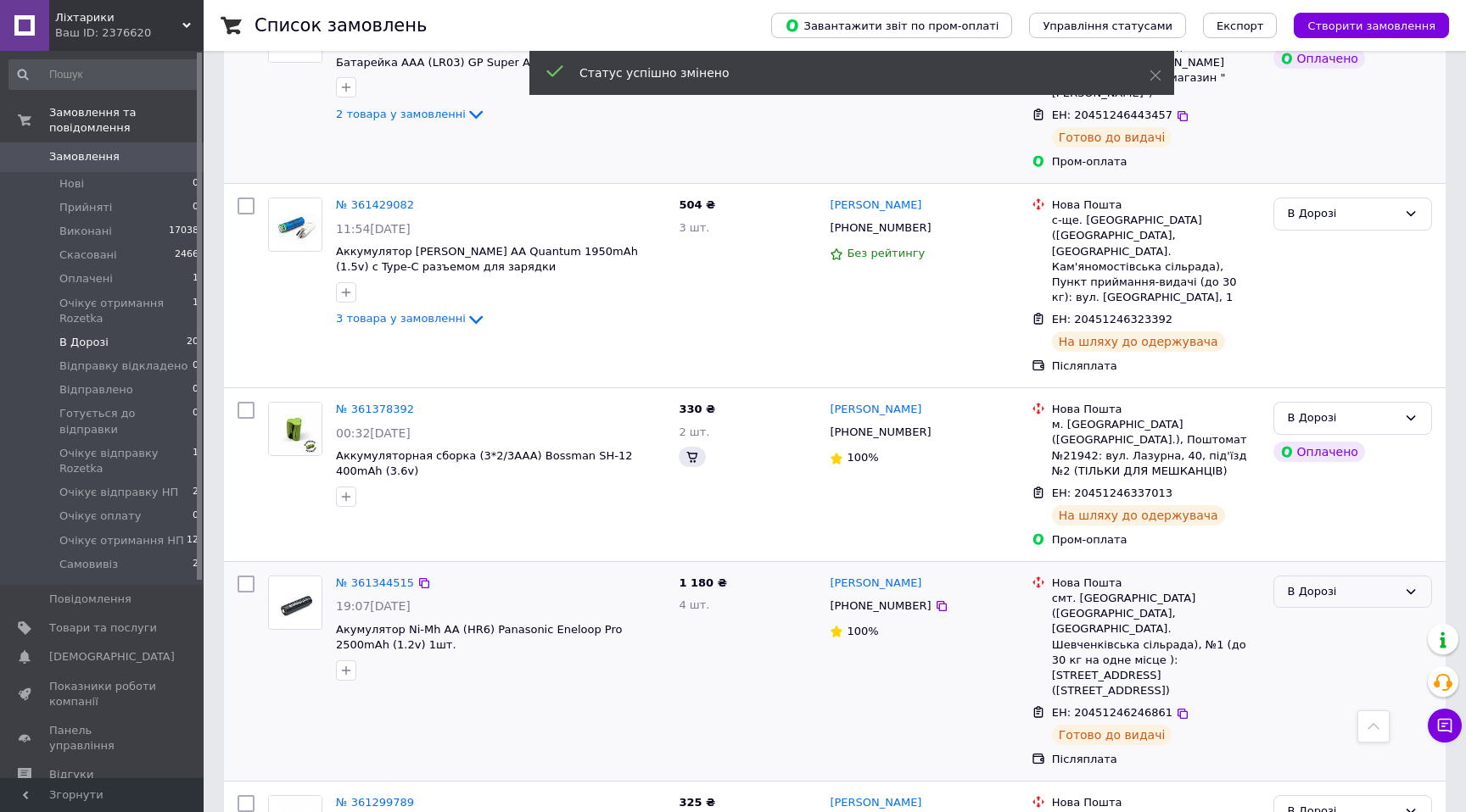
click at [1344, 583] on div "В Дорозі" at bounding box center [1342, 592] width 109 height 18
click at [1324, 707] on li "Очікує отримання НП" at bounding box center [1353, 723] width 157 height 31
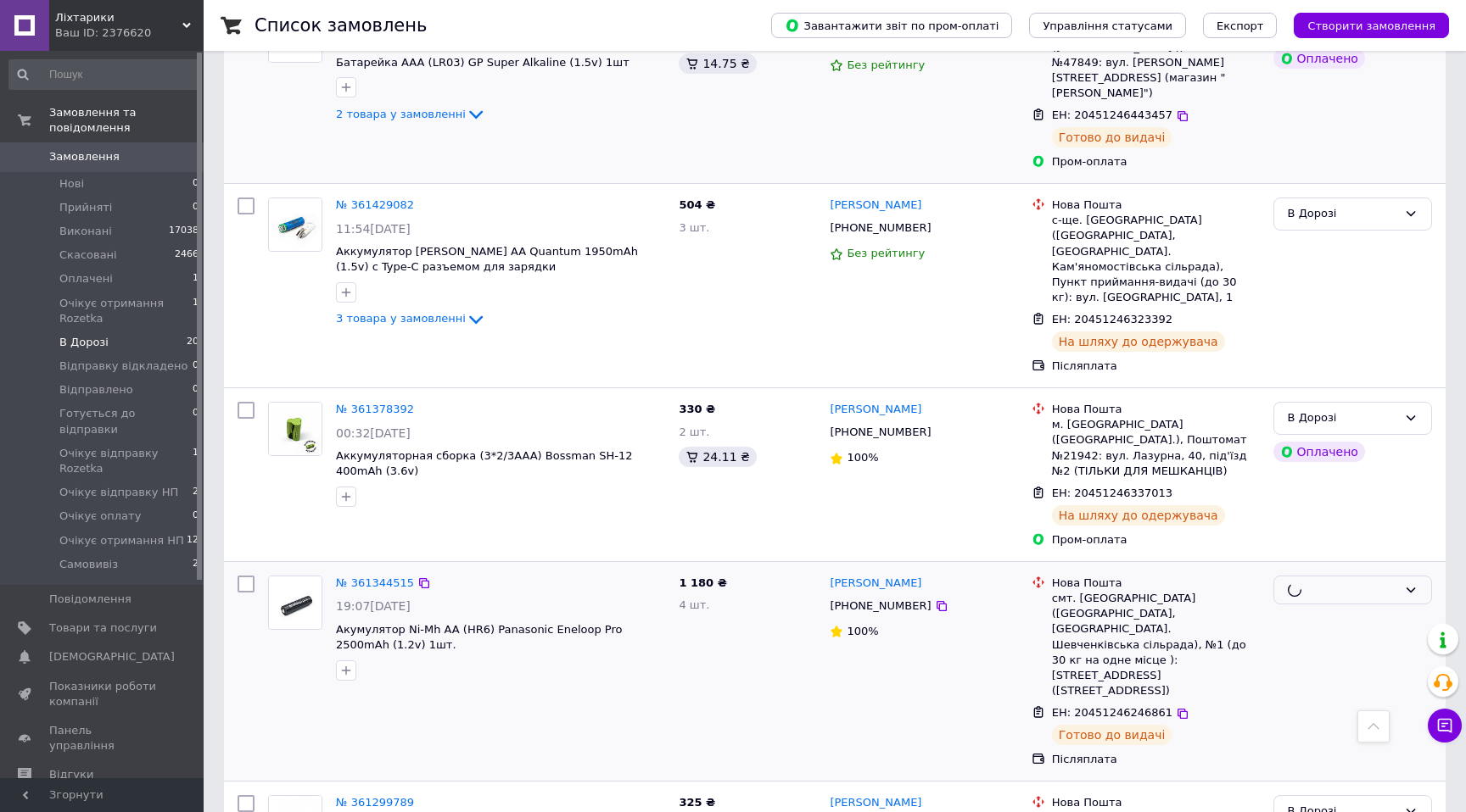
scroll to position [2615, 0]
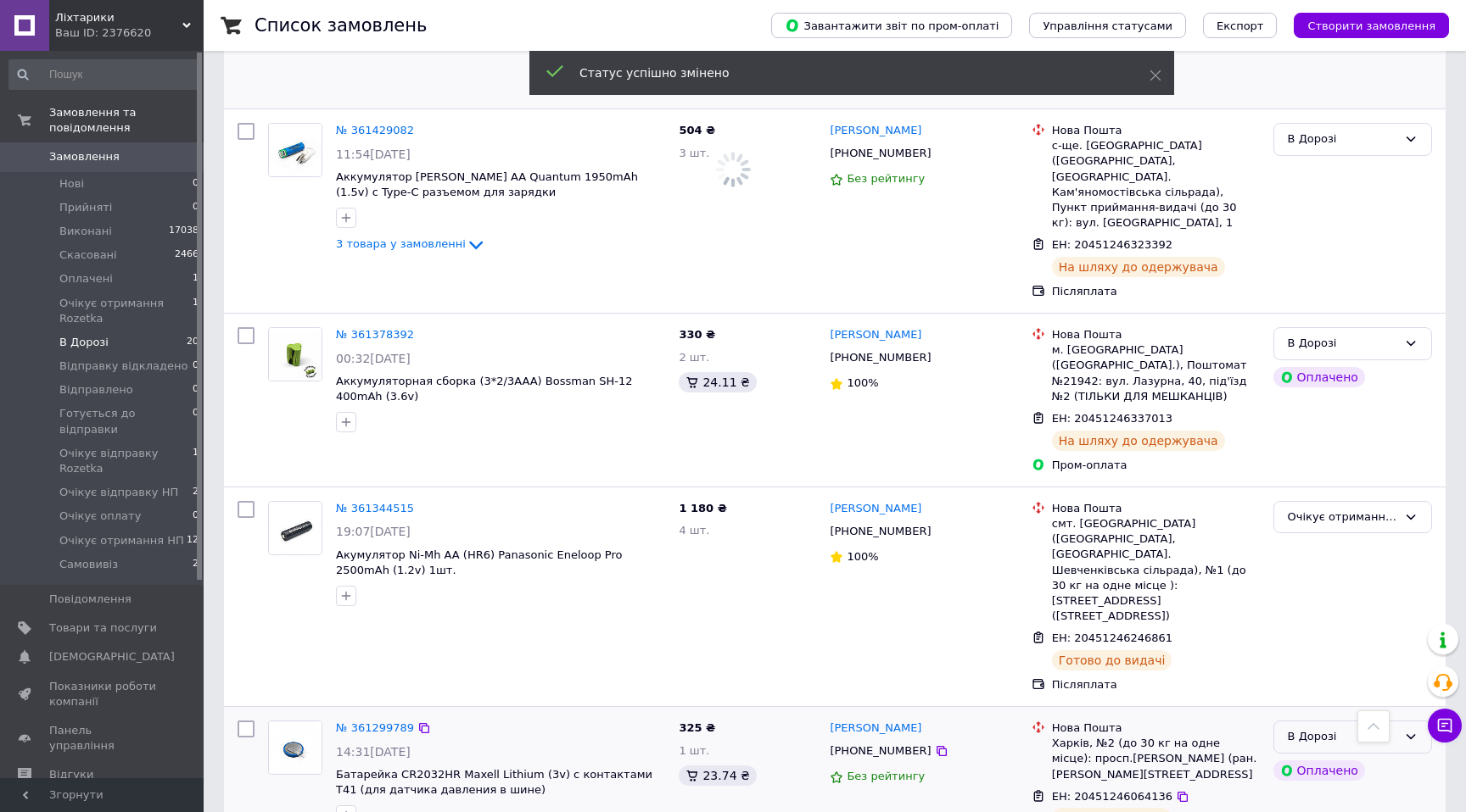
click at [1395, 729] on div "В Дорозі" at bounding box center [1342, 738] width 109 height 18
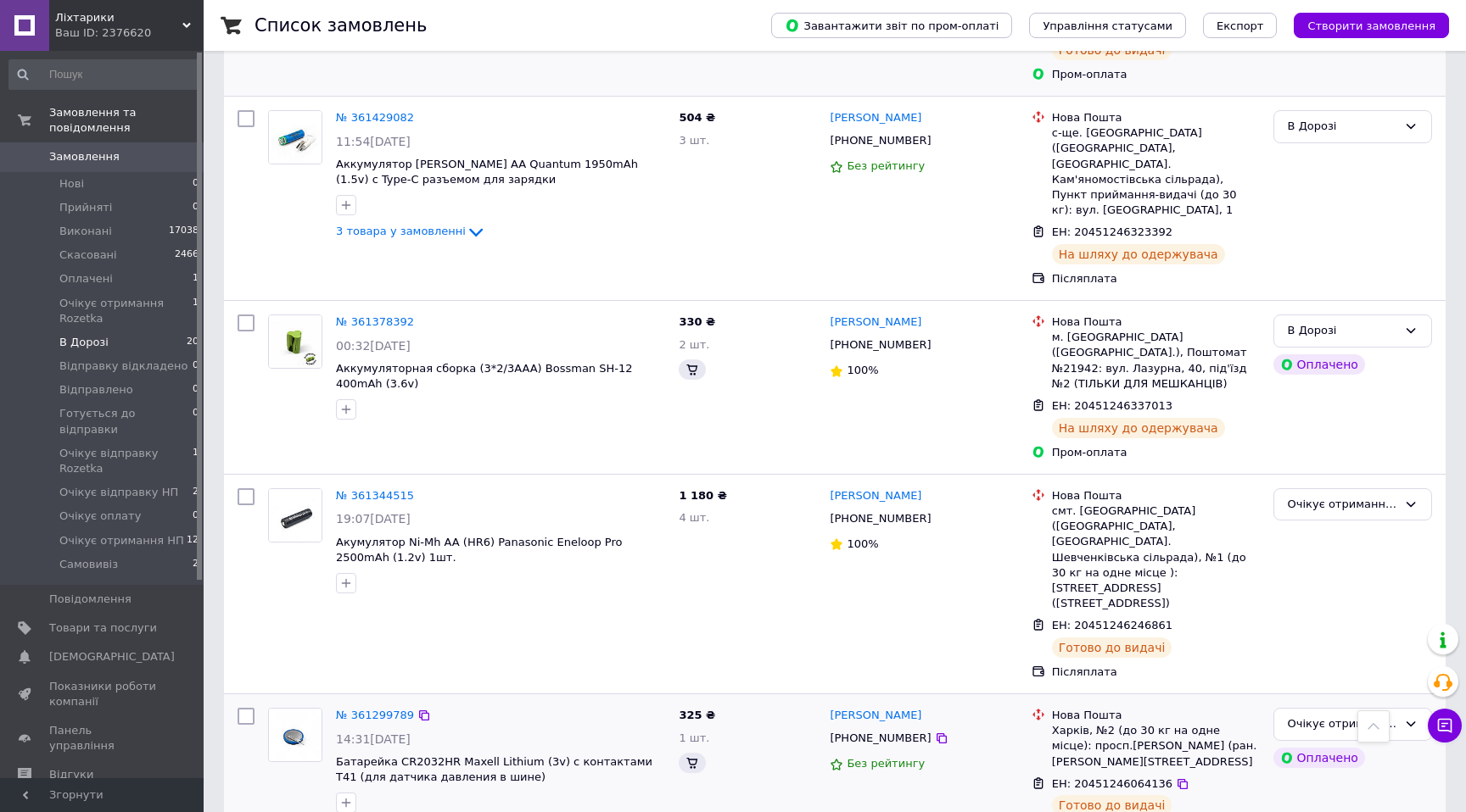
scroll to position [80, 0]
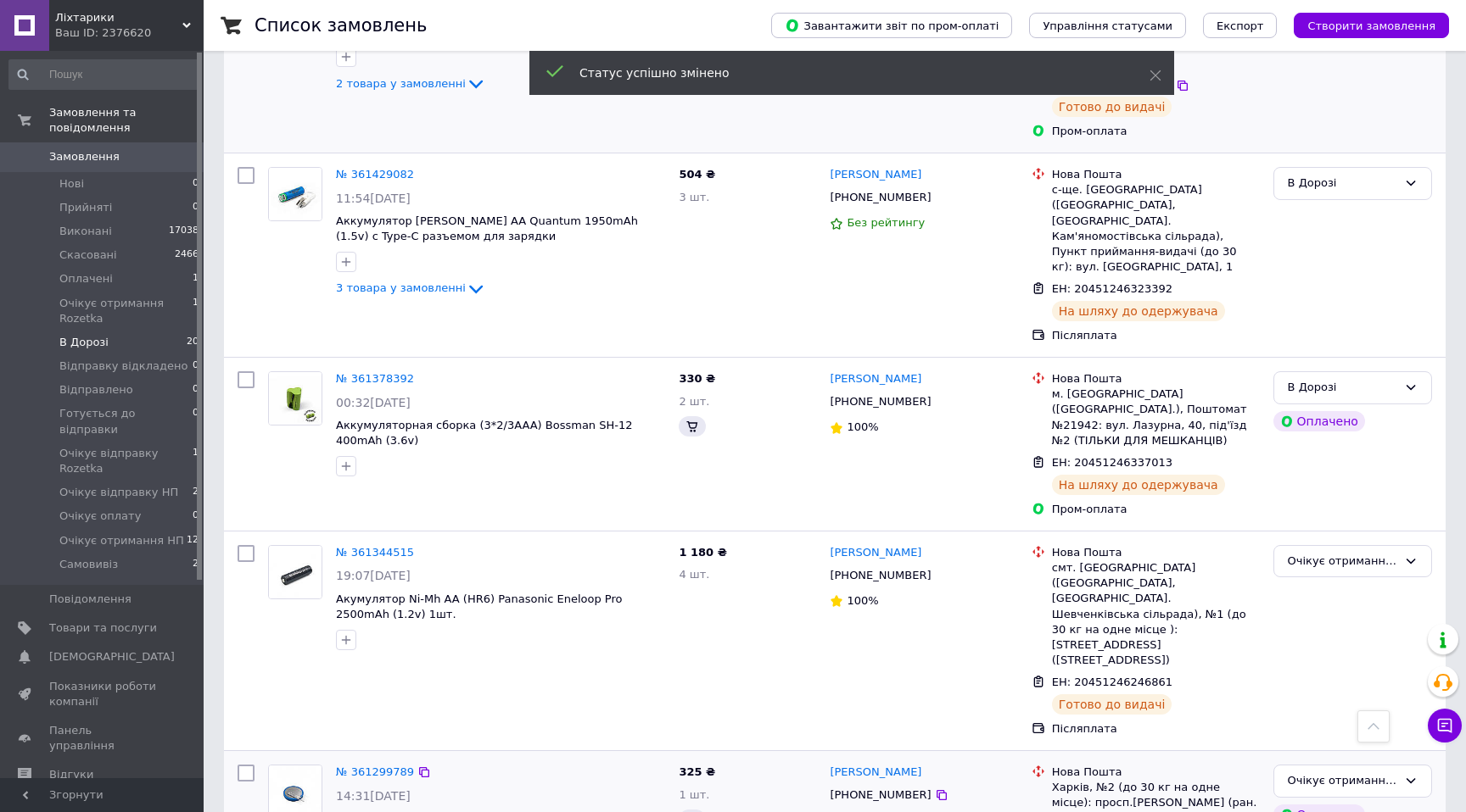
scroll to position [2615, 0]
